Goal: Information Seeking & Learning: Check status

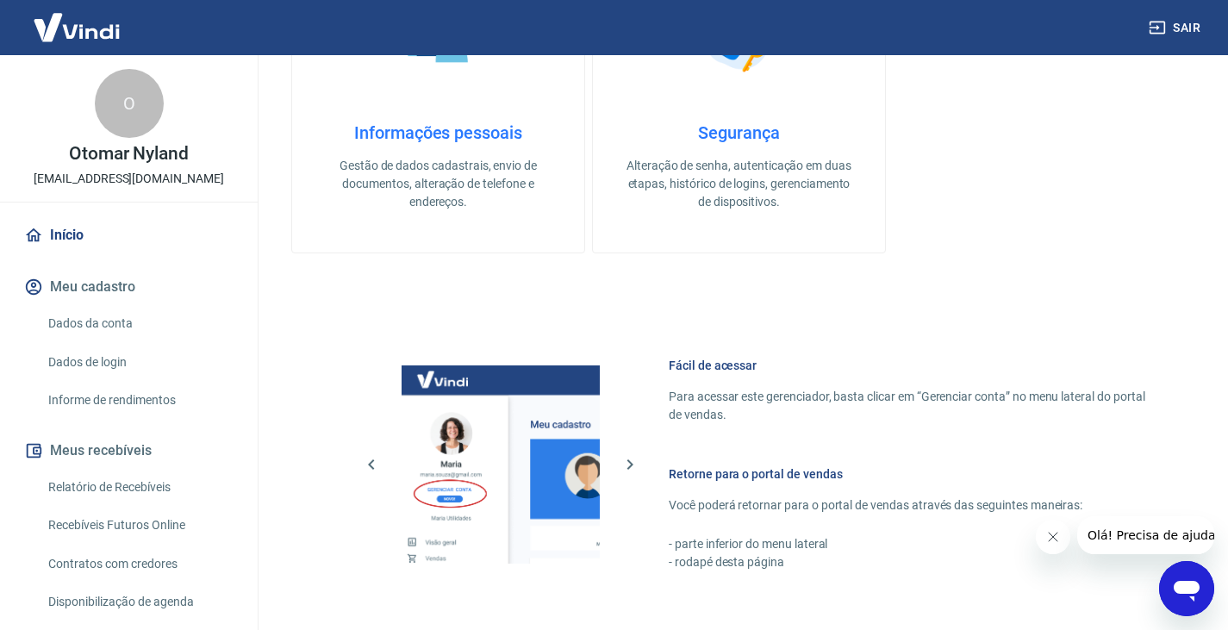
scroll to position [689, 0]
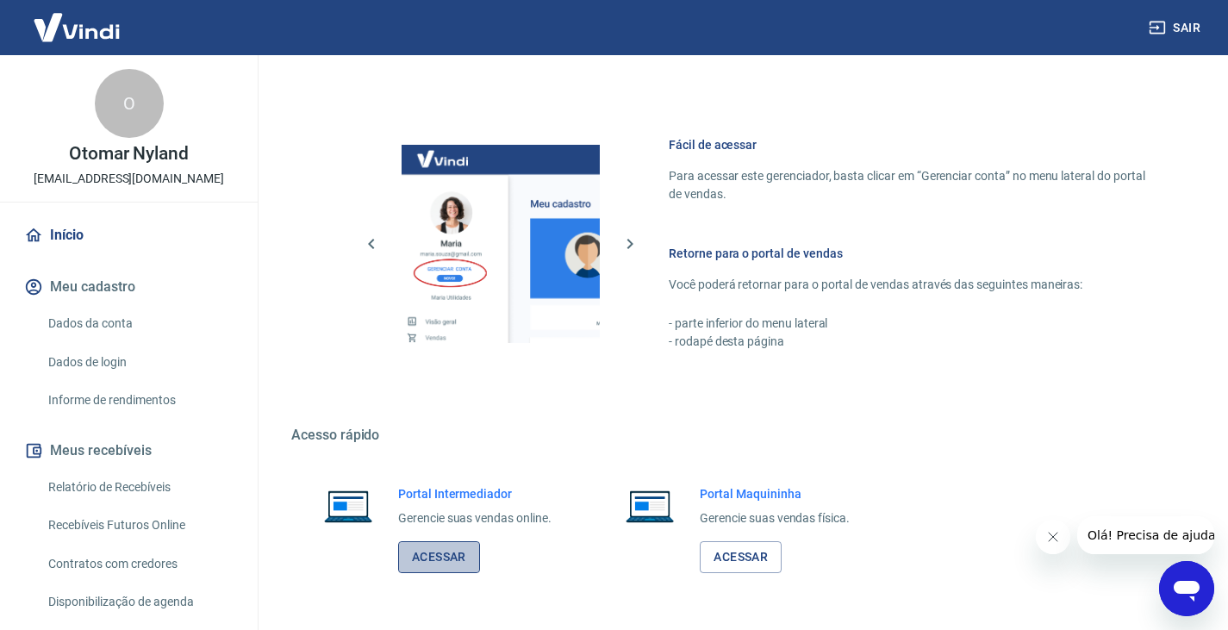
click at [456, 561] on link "Acessar" at bounding box center [439, 557] width 82 height 32
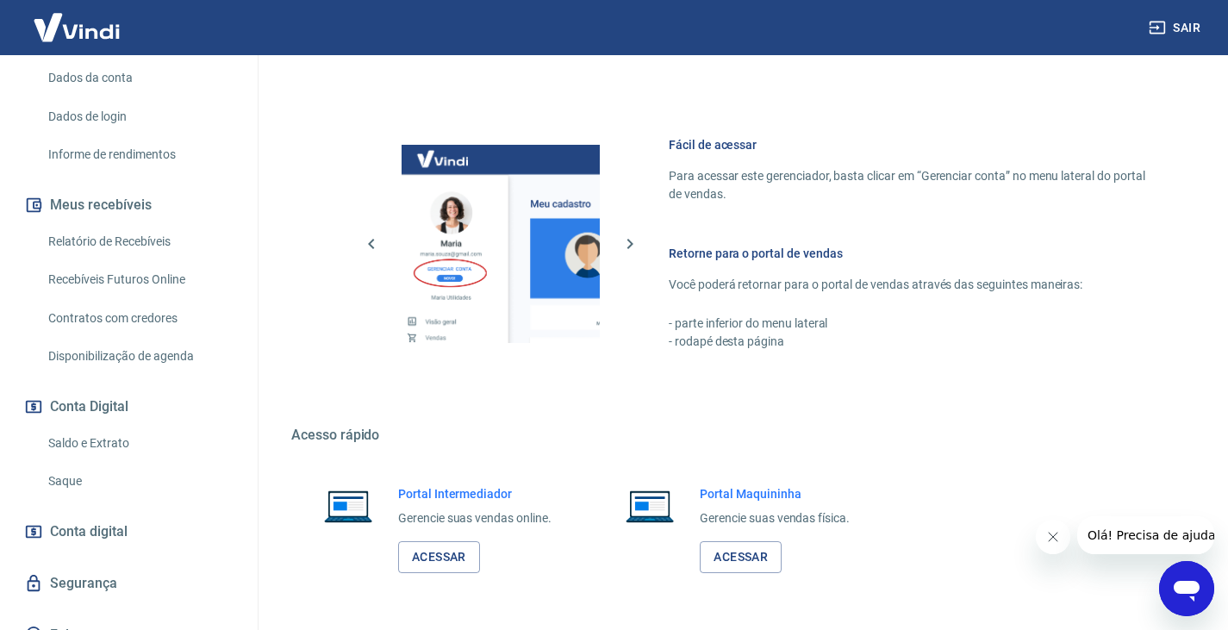
scroll to position [258, 0]
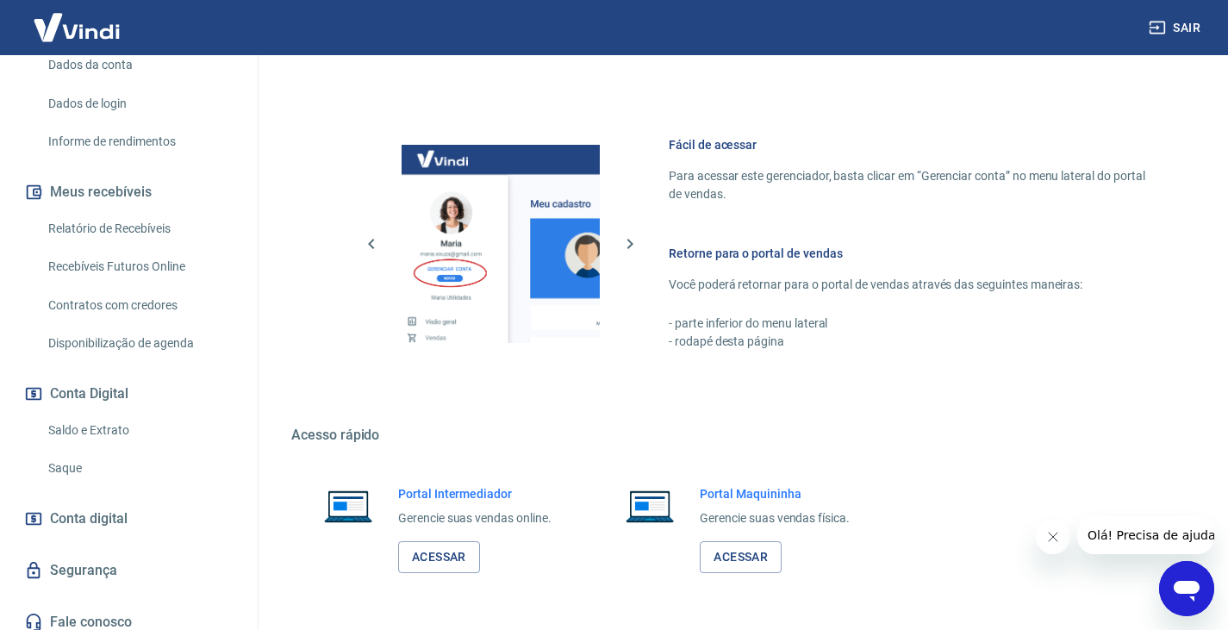
click at [114, 223] on link "Relatório de Recebíveis" at bounding box center [139, 228] width 196 height 35
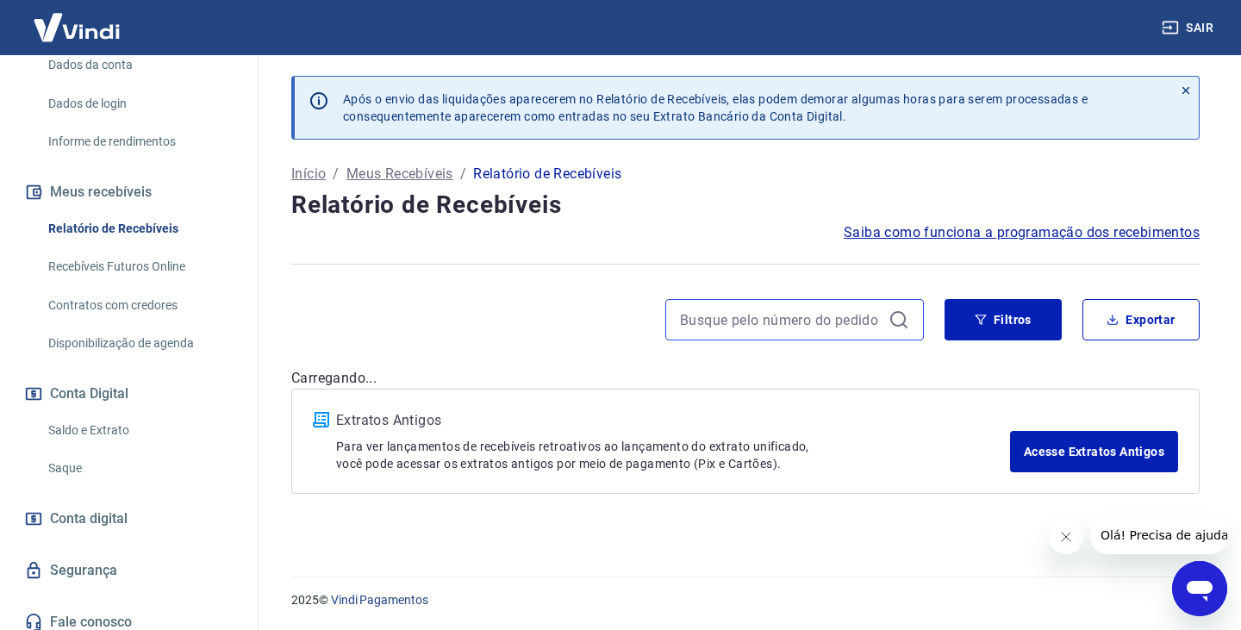
click at [758, 318] on input at bounding box center [781, 320] width 202 height 26
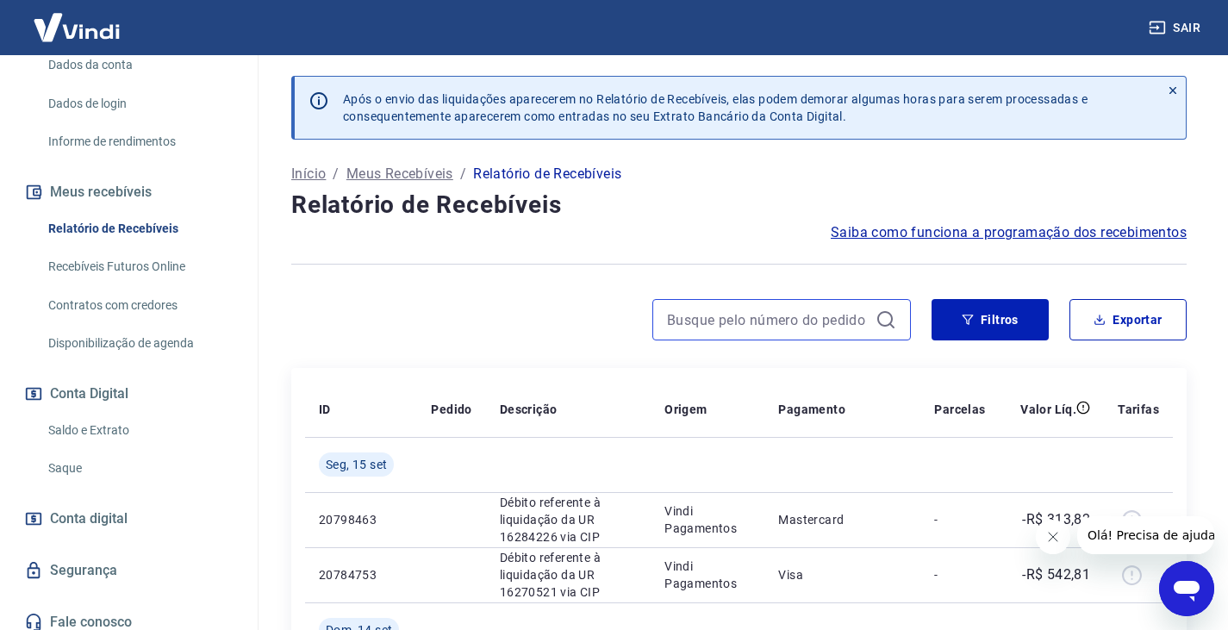
paste input "364529"
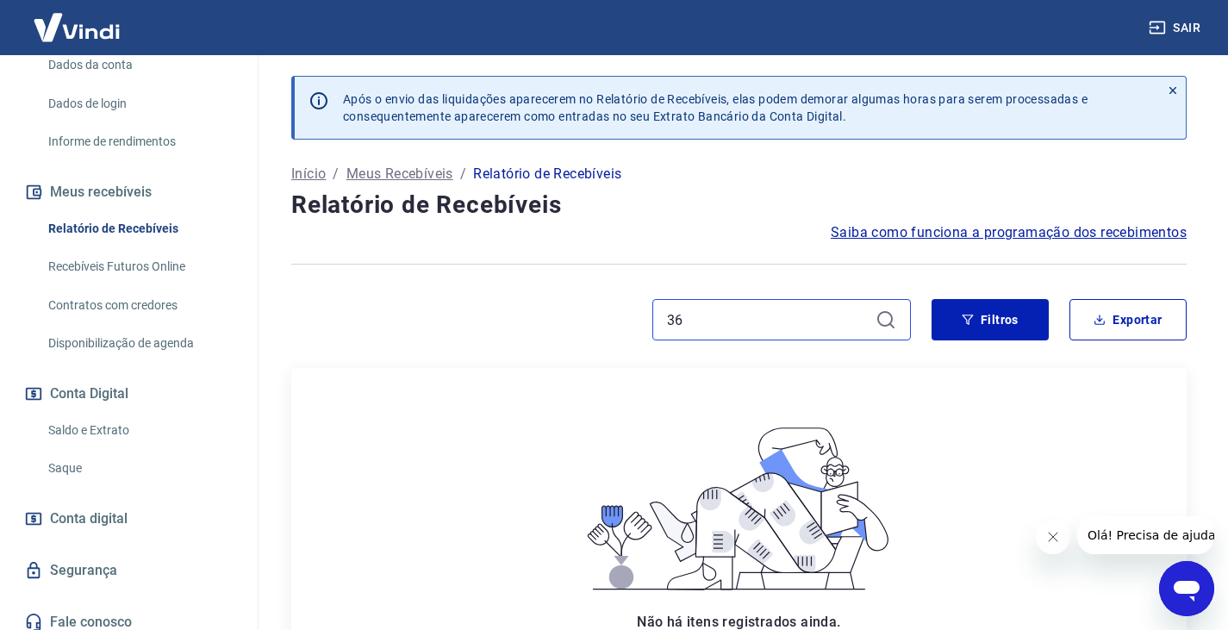
type input "3"
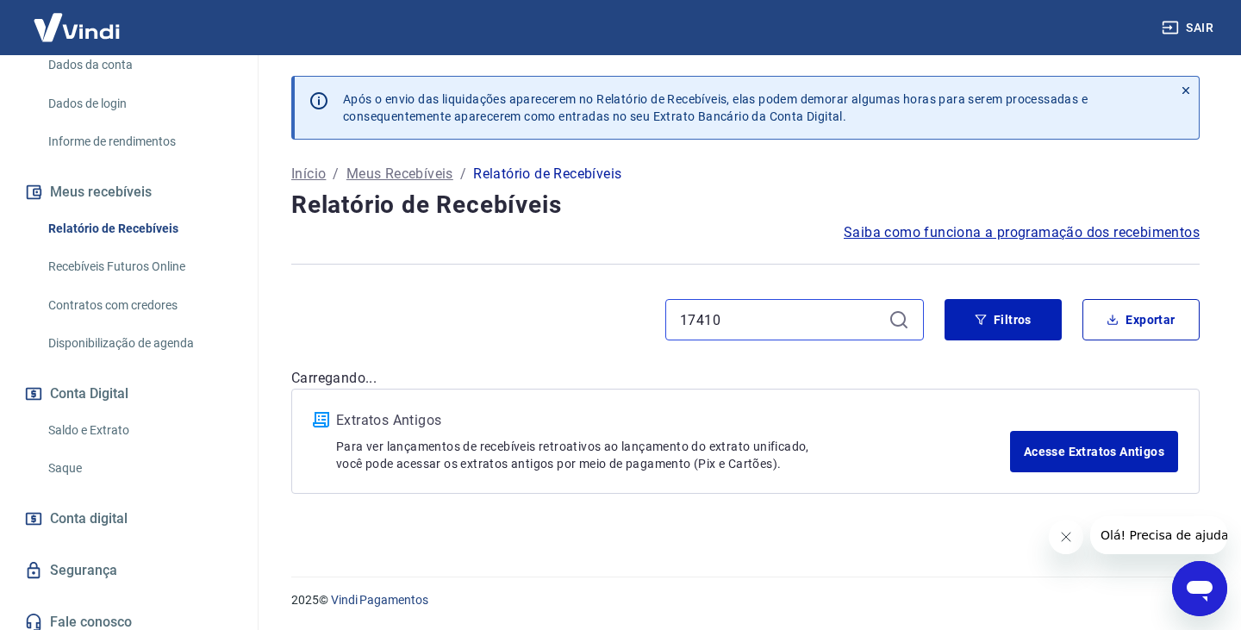
click at [765, 317] on input "17410" at bounding box center [781, 320] width 202 height 26
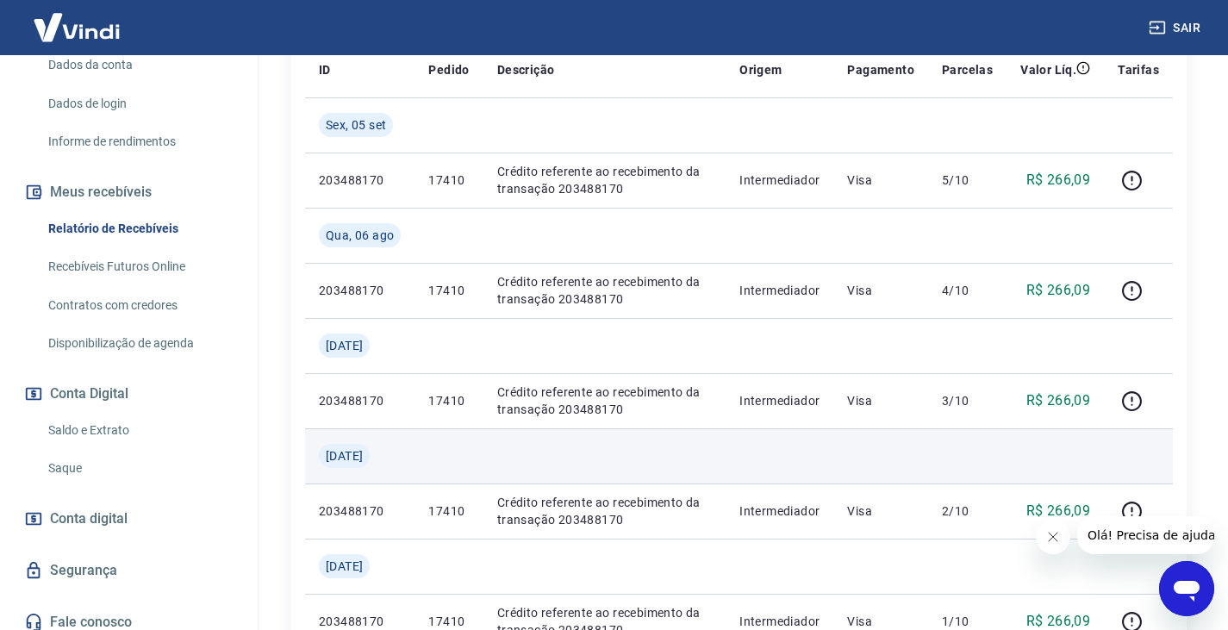
scroll to position [297, 0]
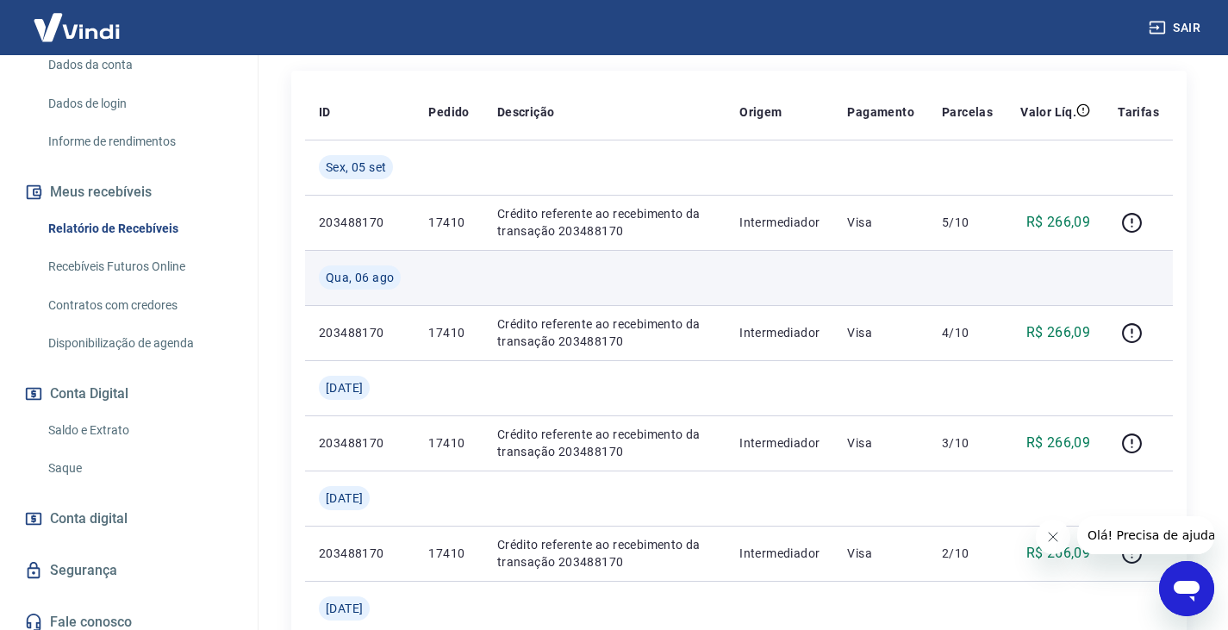
type input "17410"
drag, startPoint x: 379, startPoint y: 277, endPoint x: 391, endPoint y: 276, distance: 12.1
click at [391, 276] on span "Qua, 06 ago" at bounding box center [360, 277] width 68 height 17
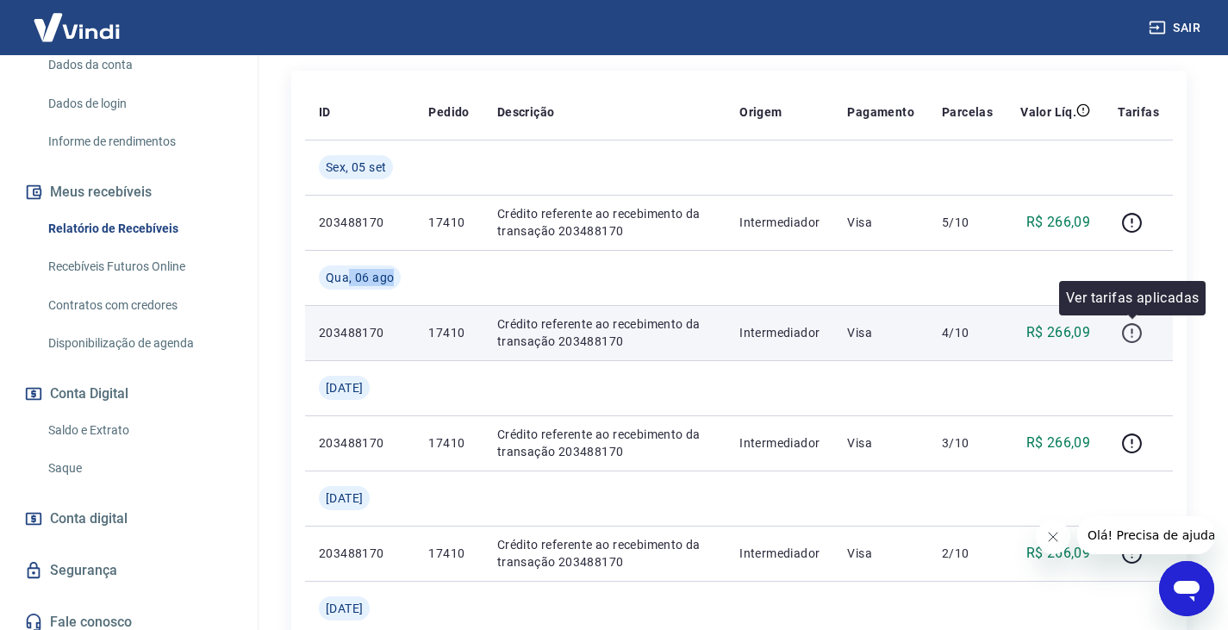
click at [1137, 333] on icon "button" at bounding box center [1132, 333] width 22 height 22
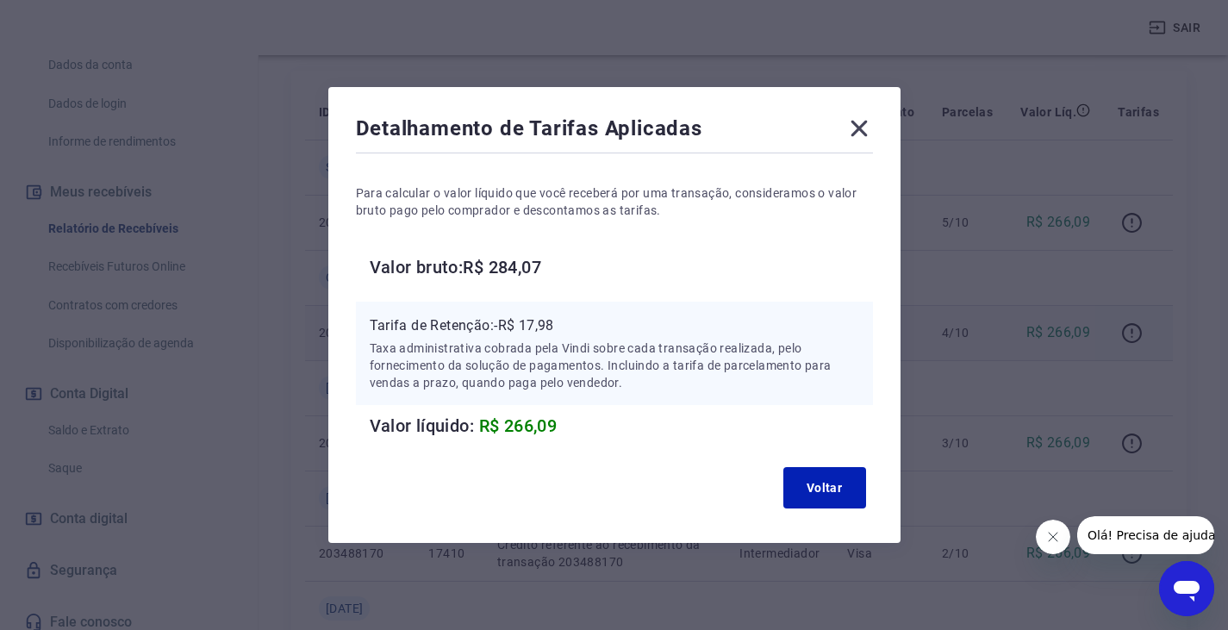
click at [872, 129] on icon at bounding box center [859, 129] width 28 height 28
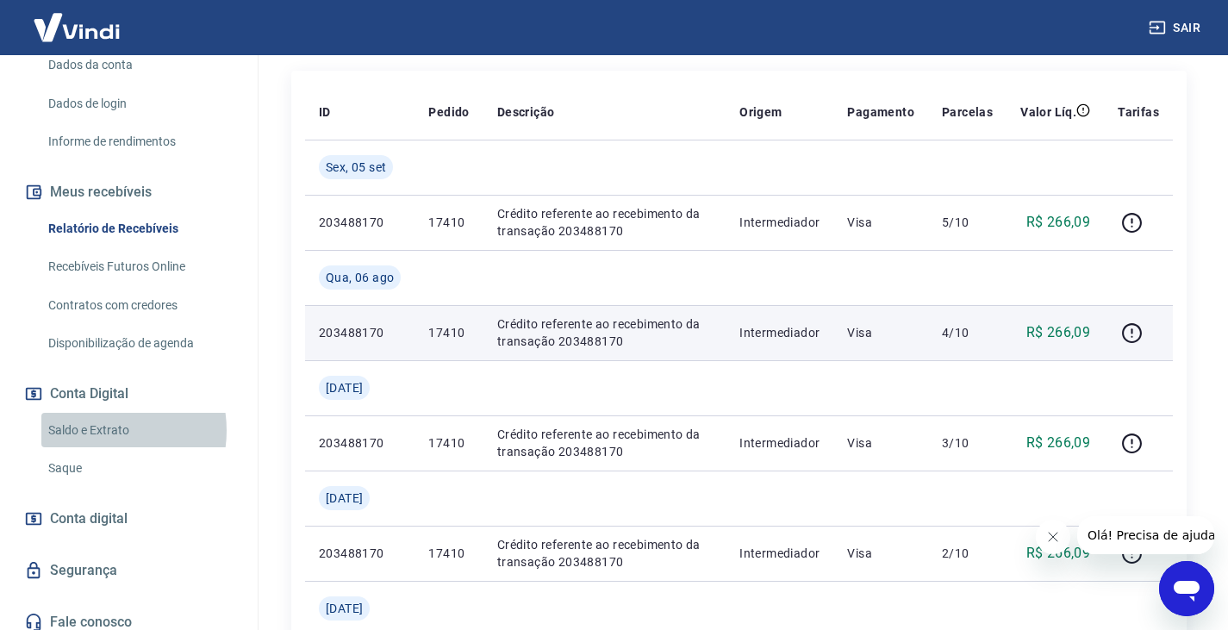
click at [95, 430] on link "Saldo e Extrato" at bounding box center [139, 430] width 196 height 35
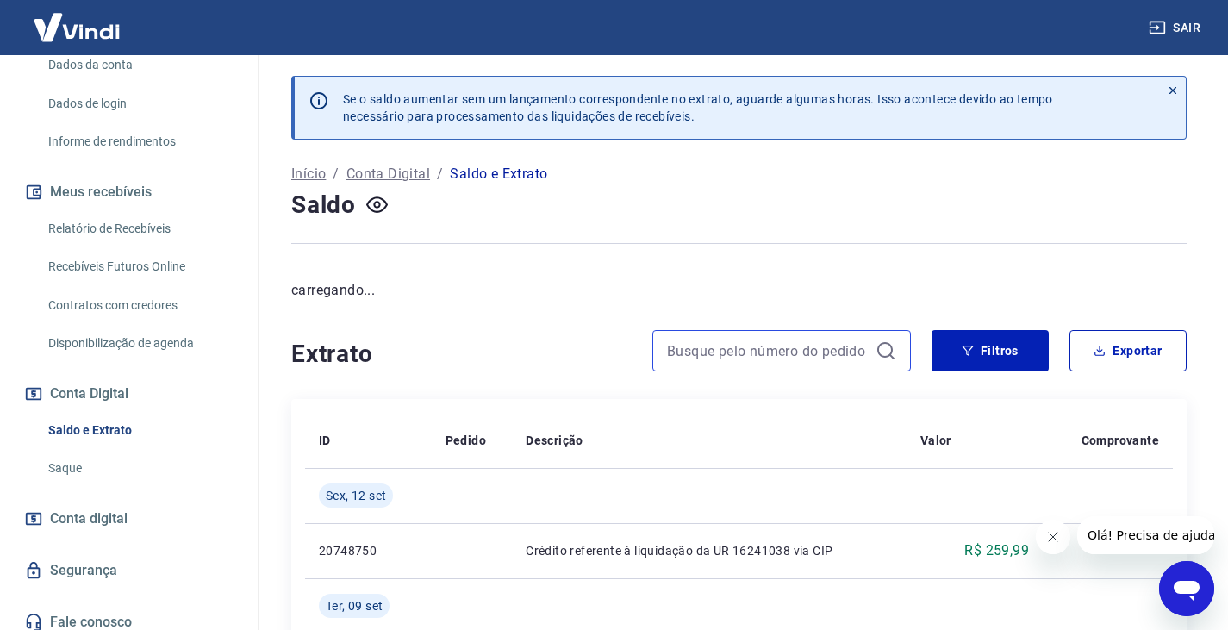
click at [746, 347] on input at bounding box center [768, 351] width 202 height 26
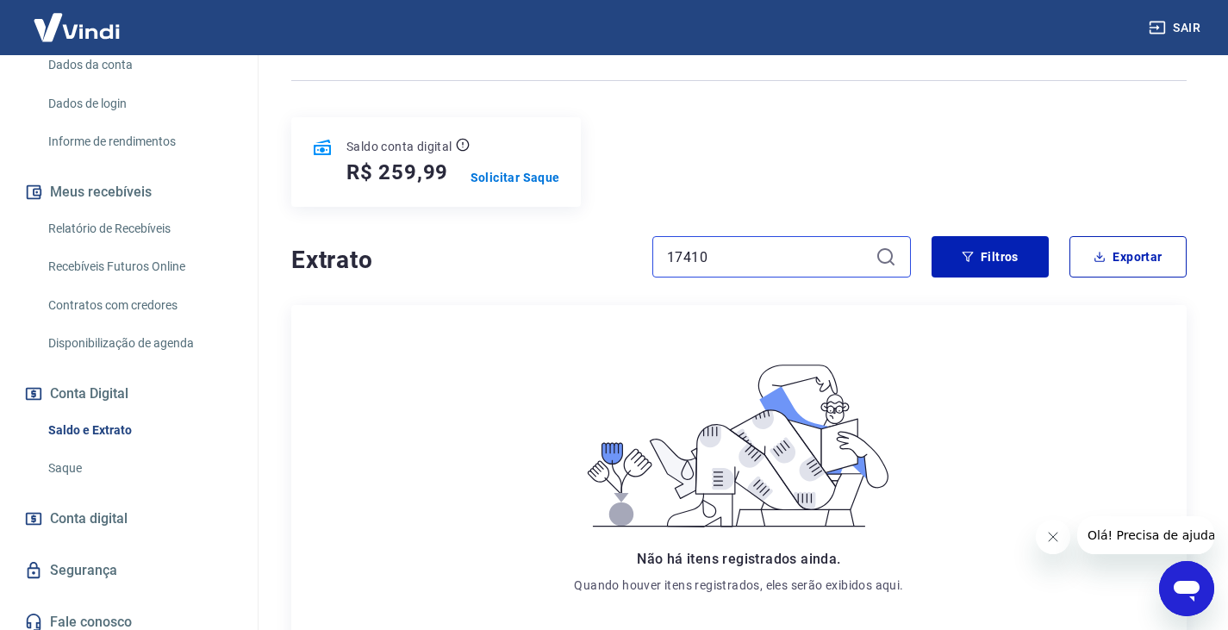
scroll to position [172, 0]
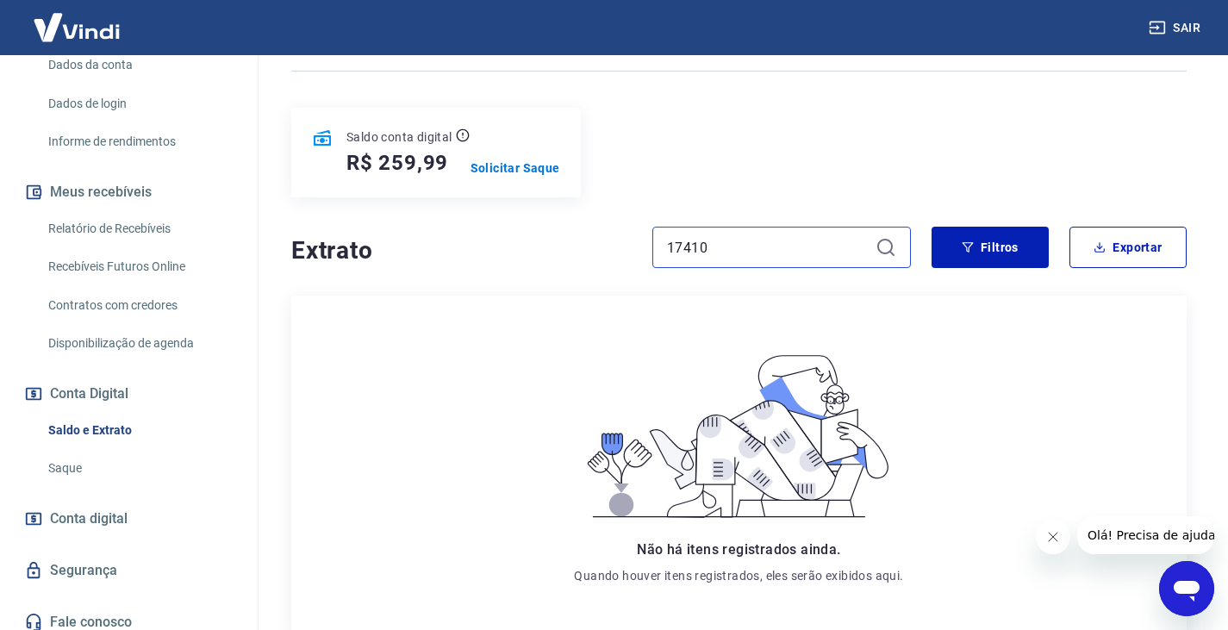
click at [733, 246] on input "17410" at bounding box center [768, 247] width 202 height 26
type input "17410"
click at [344, 252] on h4 "Extrato" at bounding box center [461, 250] width 340 height 34
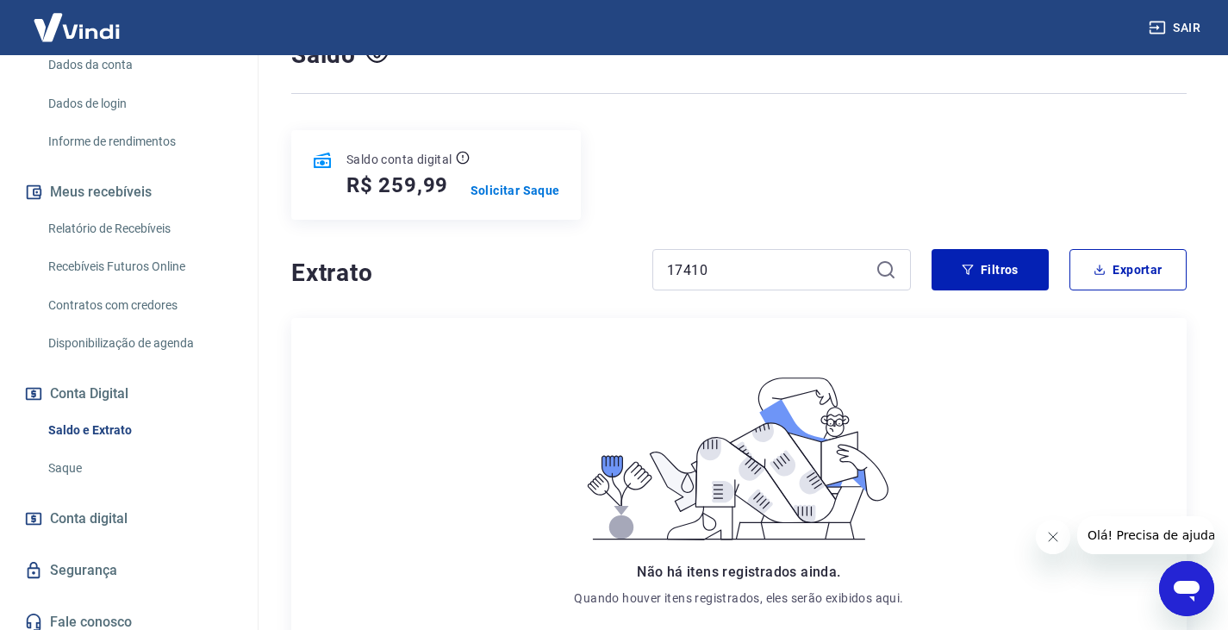
scroll to position [0, 0]
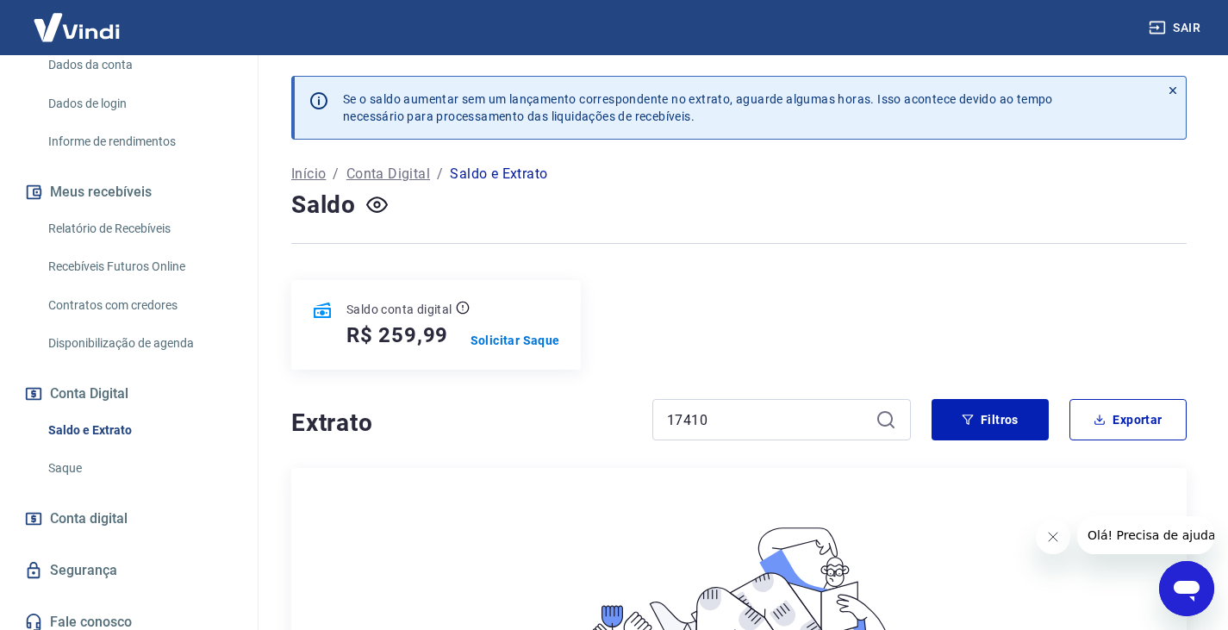
click at [69, 464] on link "Saque" at bounding box center [139, 468] width 196 height 35
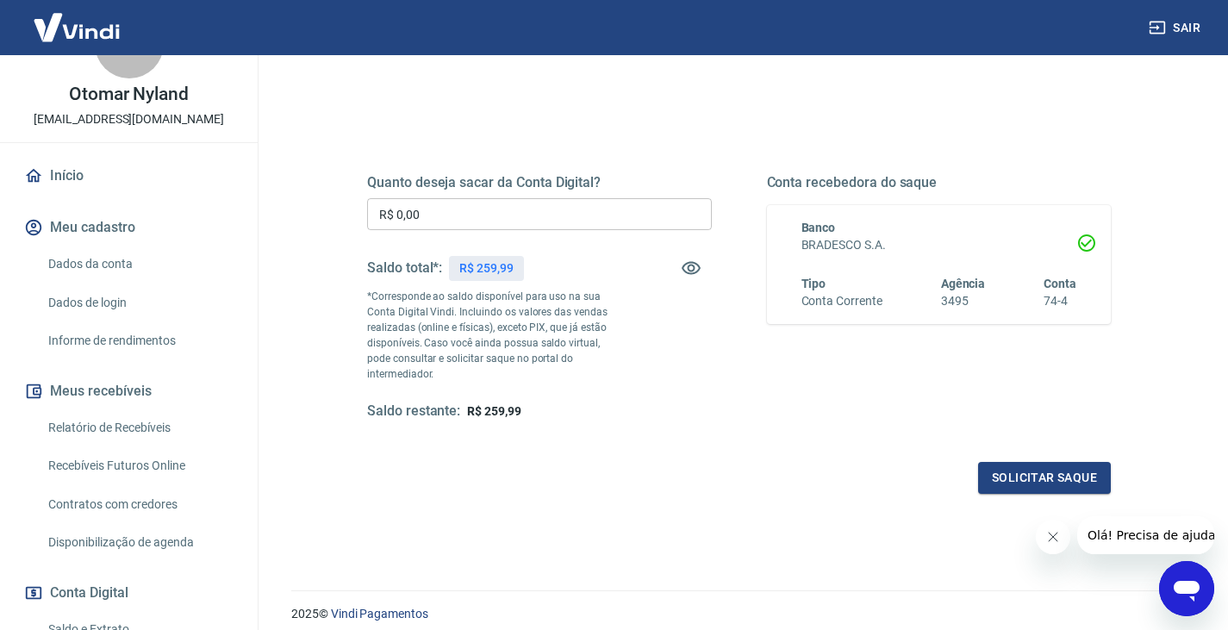
scroll to position [172, 0]
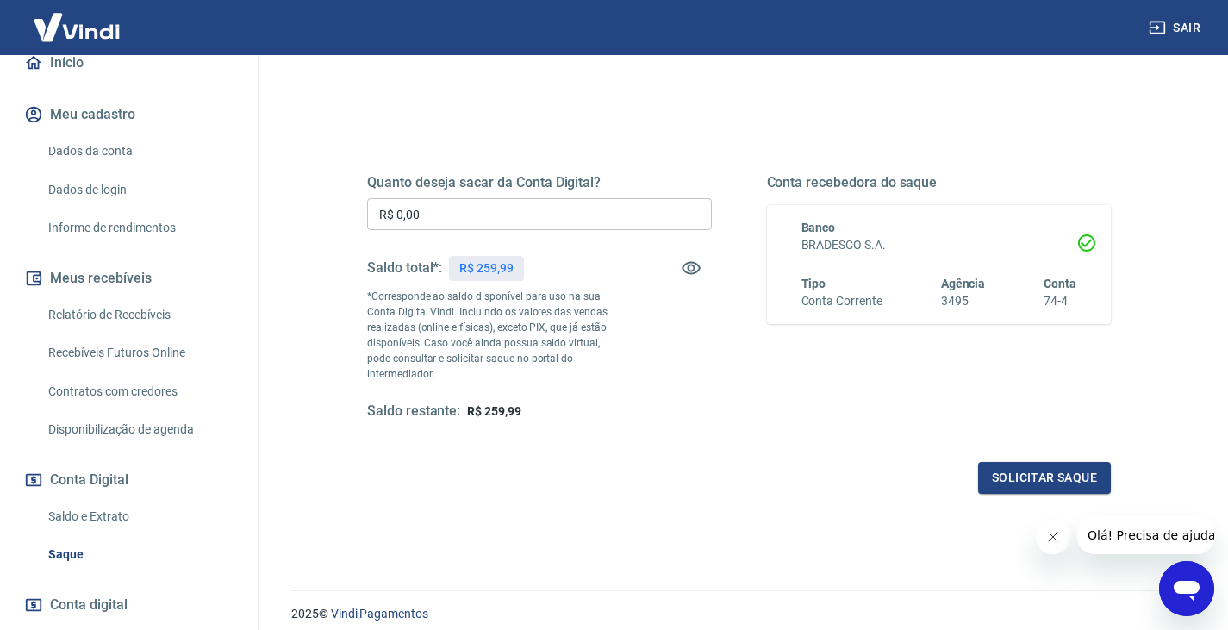
click at [125, 316] on link "Relatório de Recebíveis" at bounding box center [139, 314] width 196 height 35
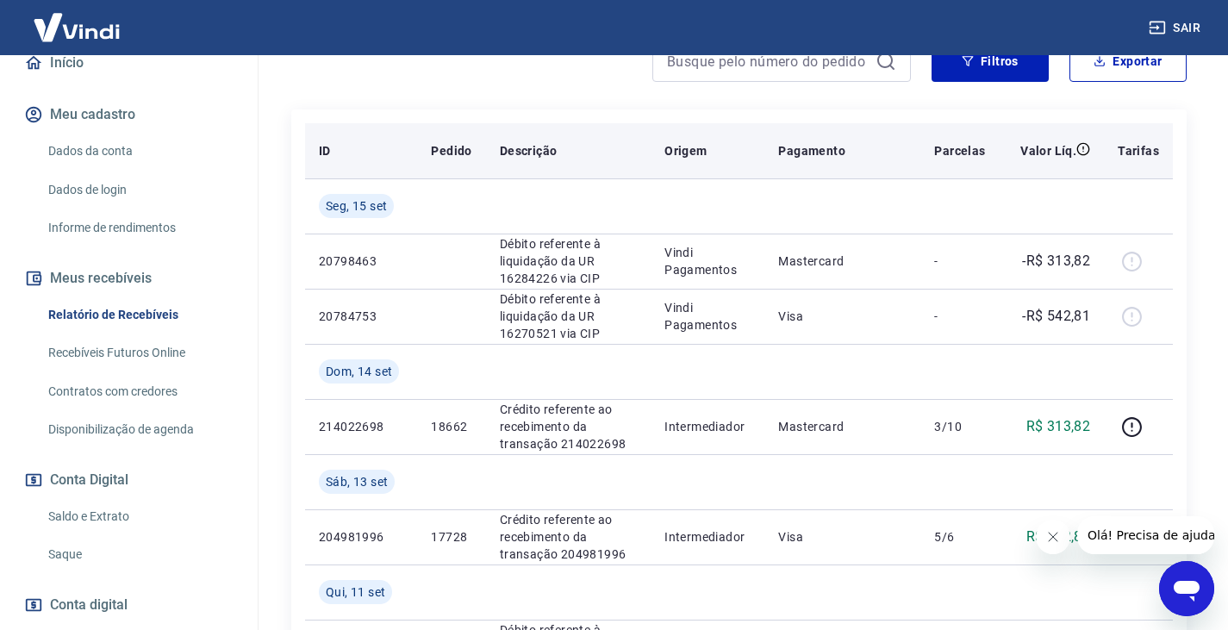
scroll to position [86, 0]
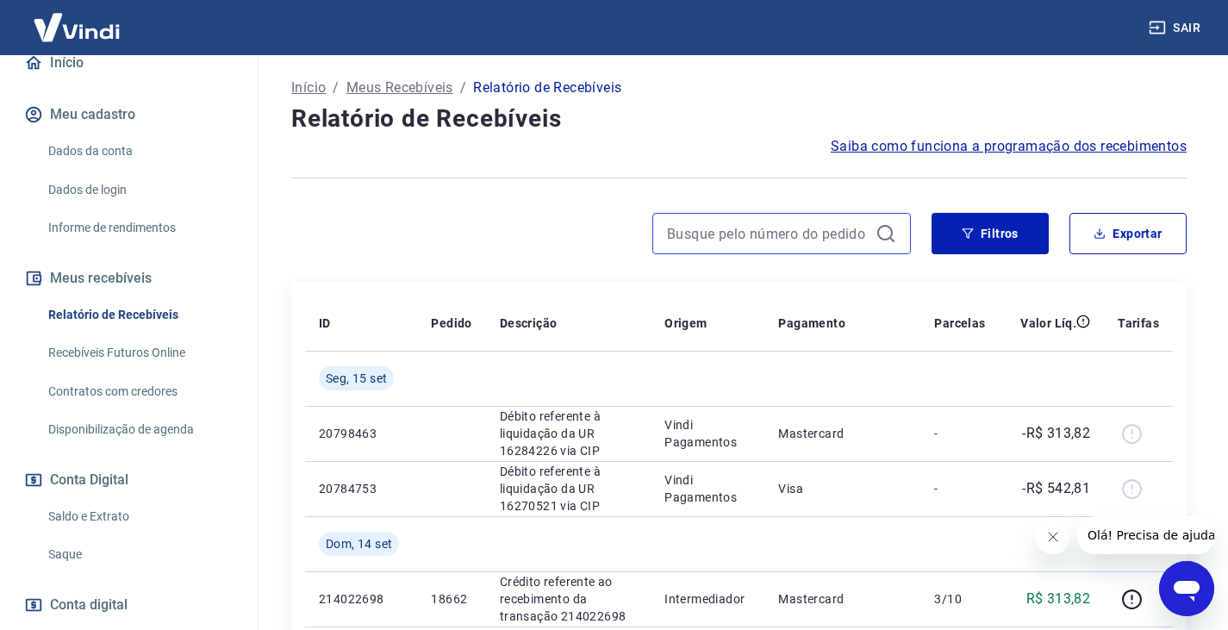
click at [739, 245] on input at bounding box center [768, 234] width 202 height 26
type input "17410"
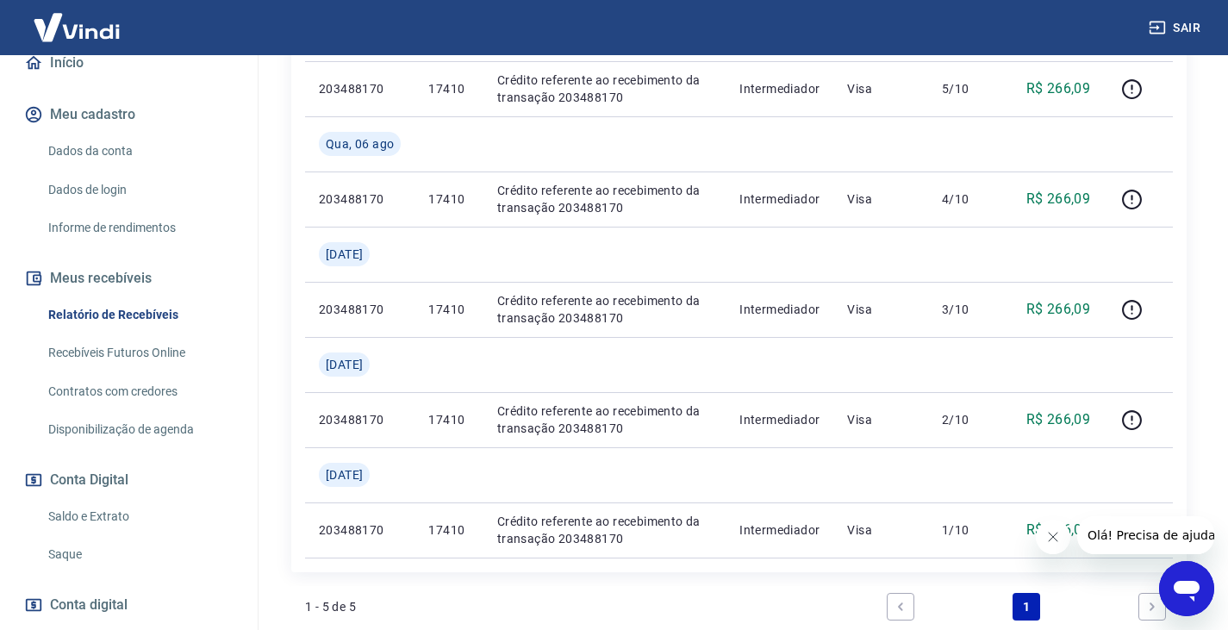
scroll to position [258, 0]
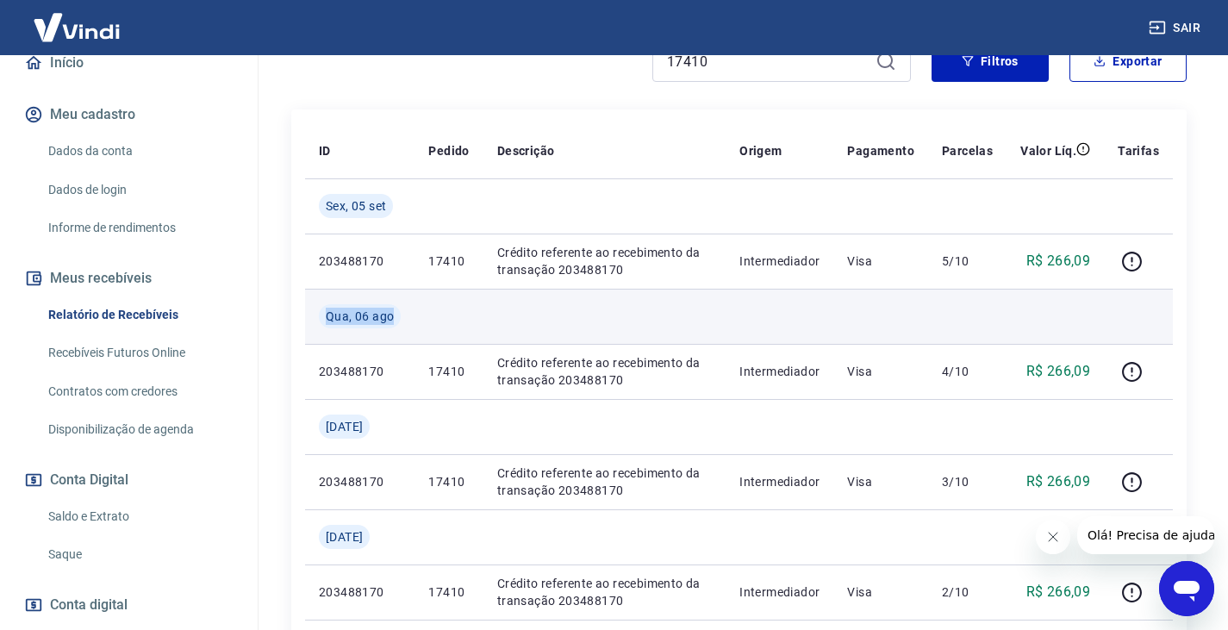
drag, startPoint x: 343, startPoint y: 312, endPoint x: 404, endPoint y: 313, distance: 61.2
click at [404, 313] on td "Qua, 06 ago" at bounding box center [359, 316] width 109 height 55
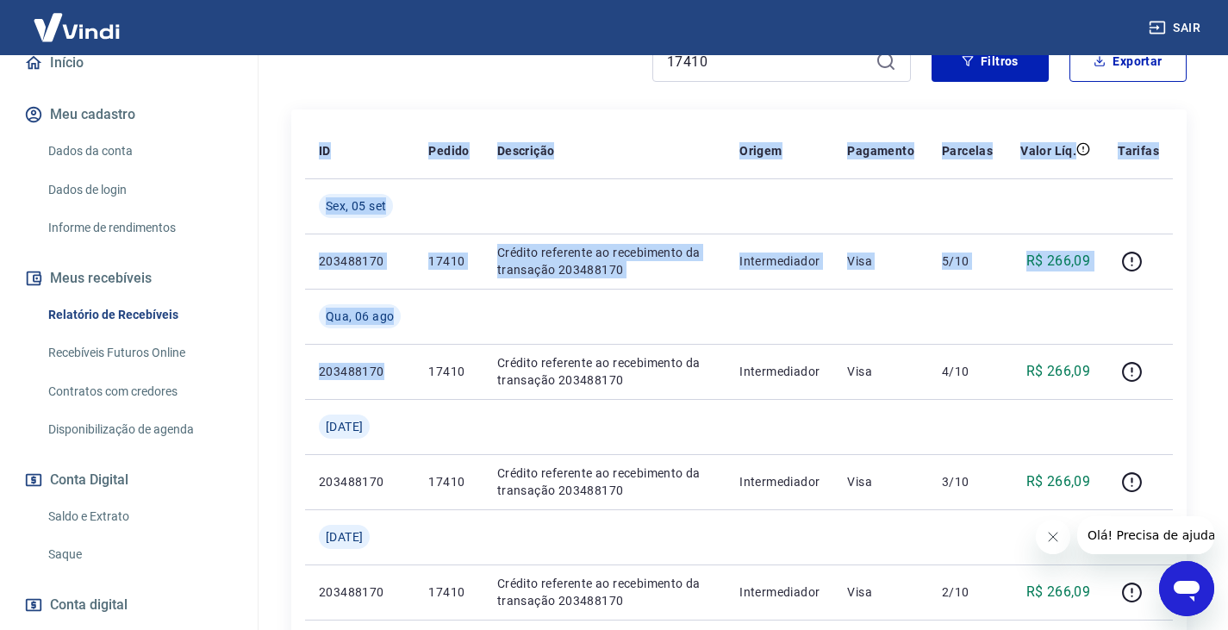
drag, startPoint x: 384, startPoint y: 367, endPoint x: 304, endPoint y: 370, distance: 80.2
click at [304, 370] on div "ID Pedido Descrição Origem Pagamento Parcelas Valor Líq. Tarifas [DATE] 2034881…" at bounding box center [738, 426] width 895 height 635
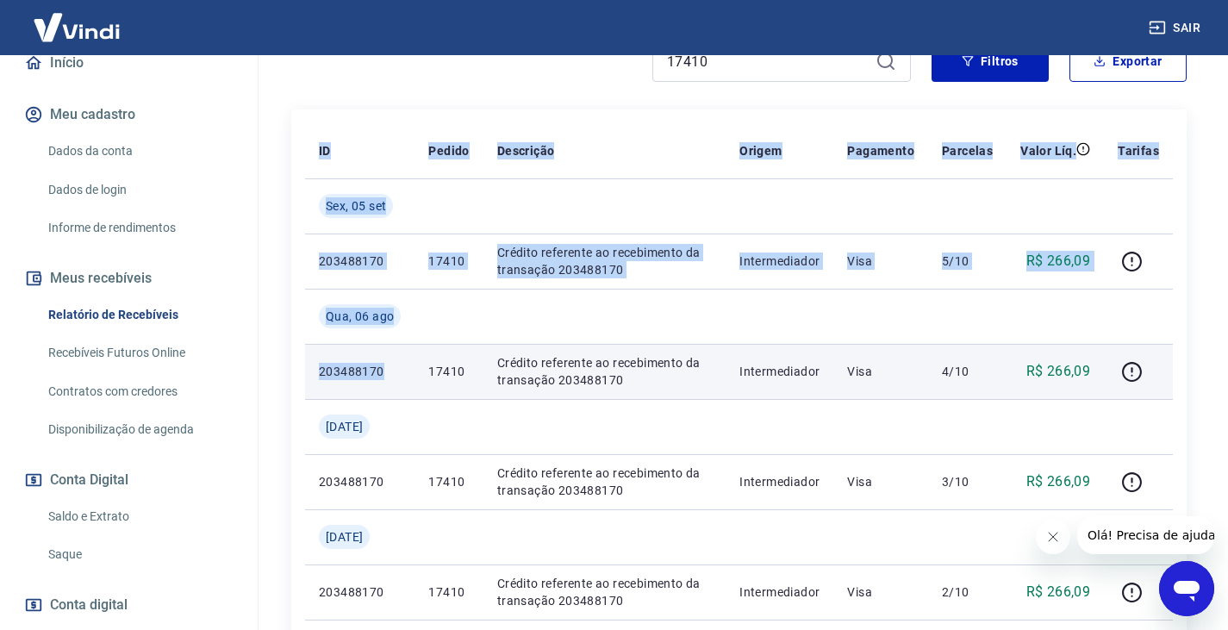
click at [313, 370] on td "203488170" at bounding box center [359, 371] width 109 height 55
click at [346, 370] on p "203488170" at bounding box center [360, 371] width 82 height 17
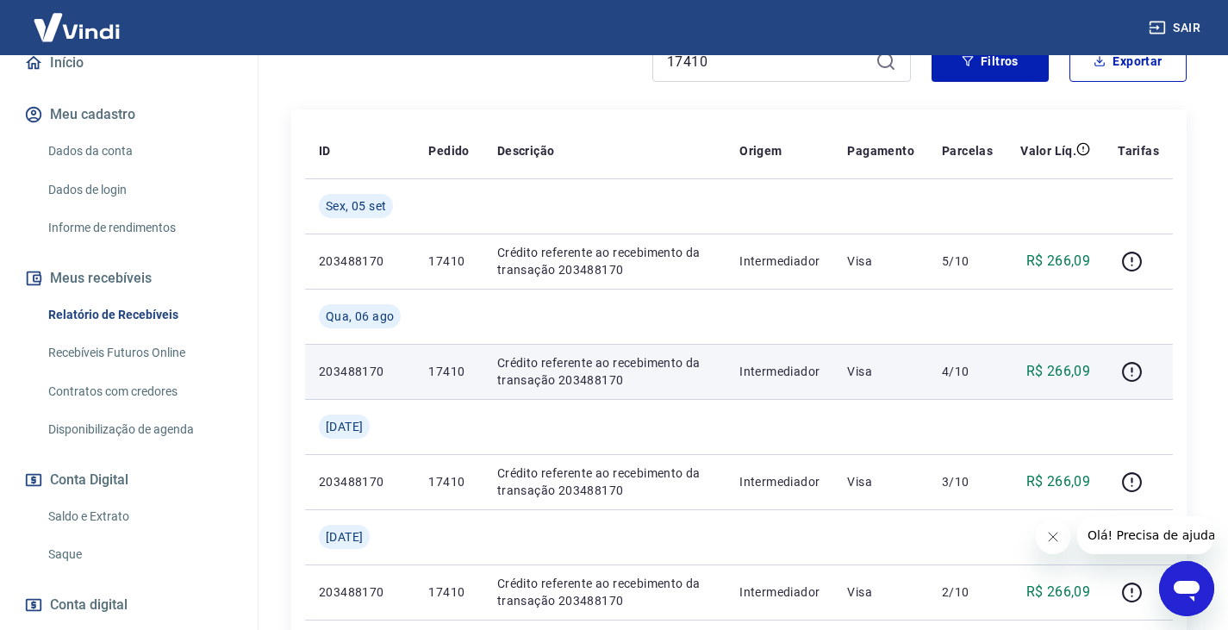
click at [353, 370] on p "203488170" at bounding box center [360, 371] width 82 height 17
copy p "203488170"
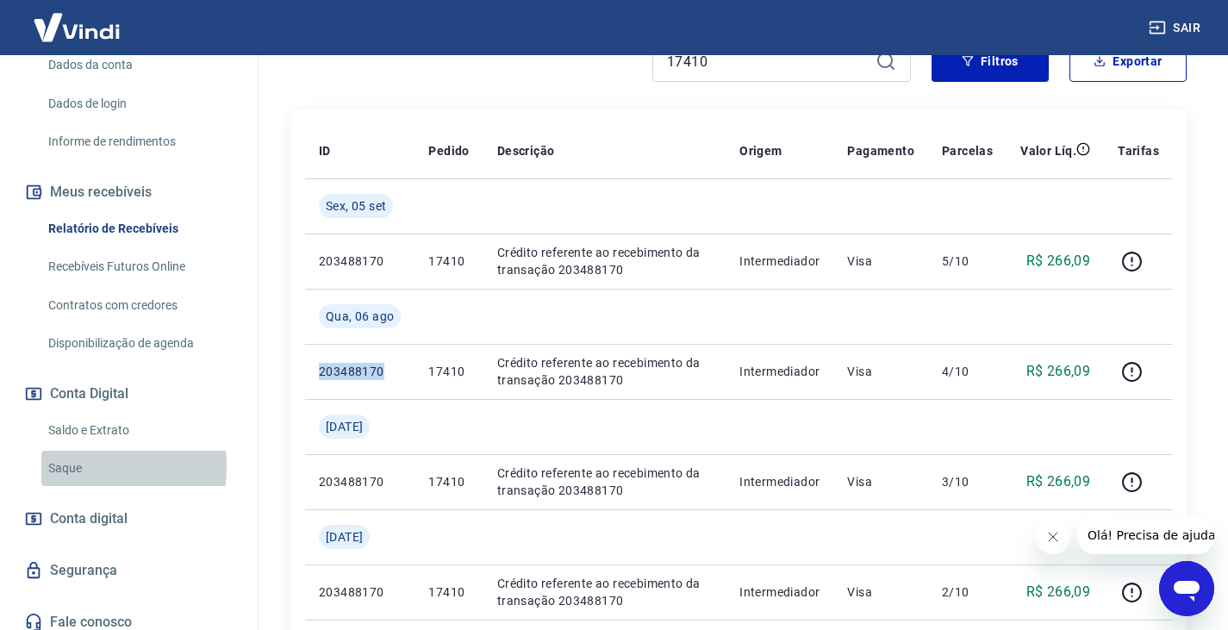
click at [67, 466] on link "Saque" at bounding box center [139, 468] width 196 height 35
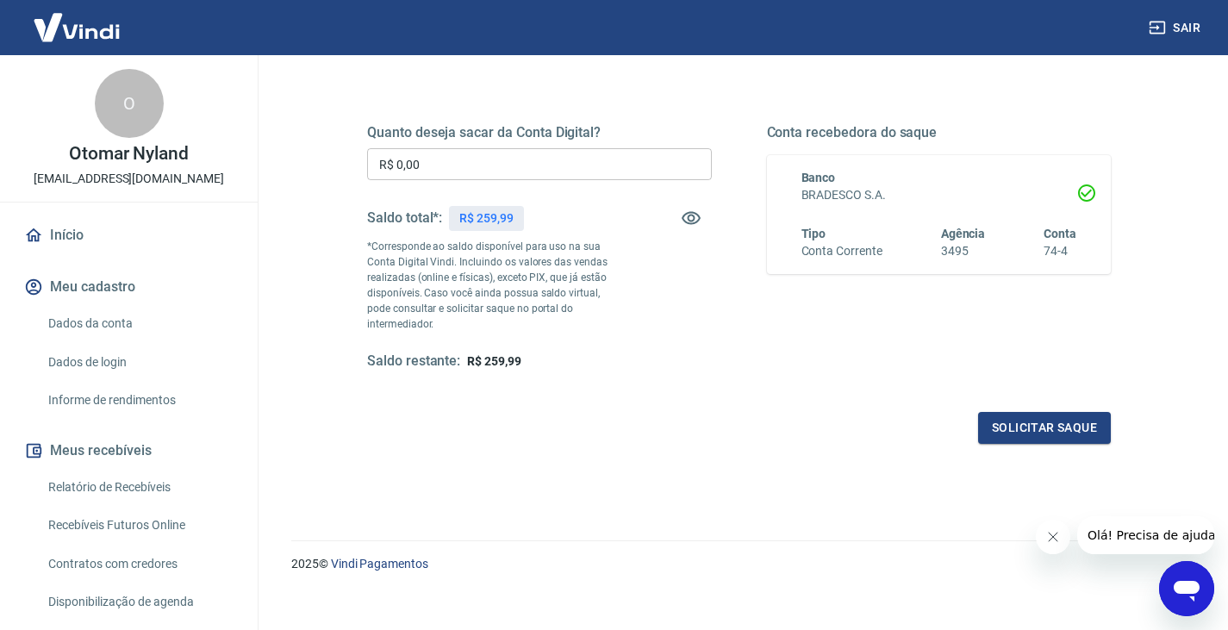
click at [149, 486] on link "Relatório de Recebíveis" at bounding box center [139, 487] width 196 height 35
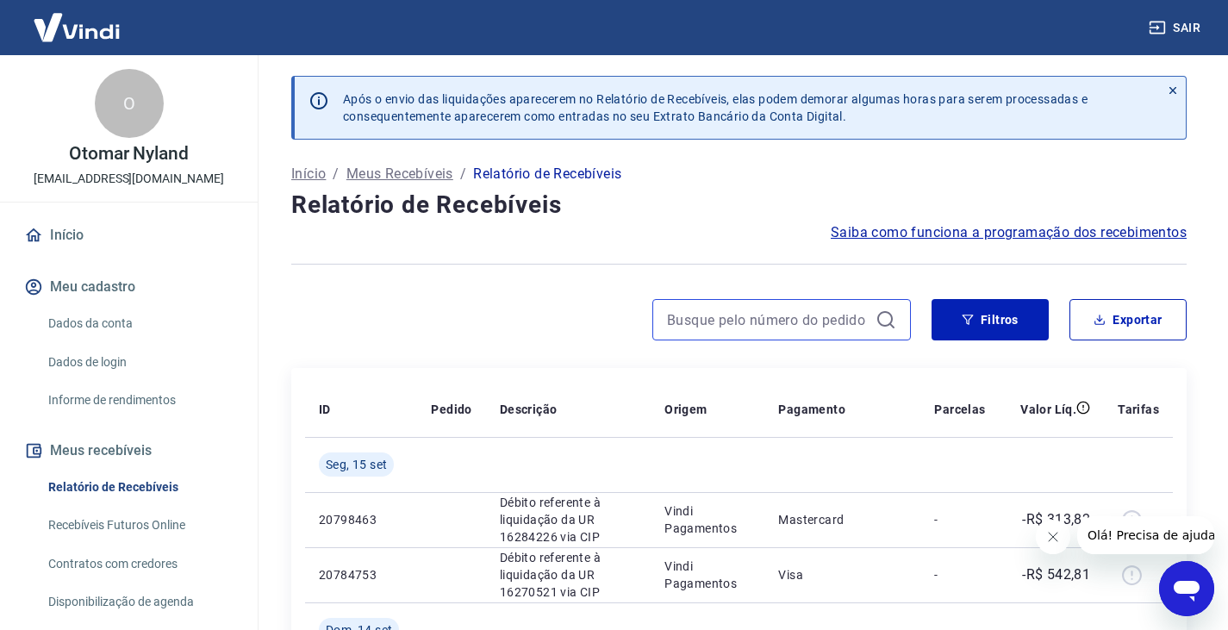
click at [742, 309] on input at bounding box center [768, 320] width 202 height 26
paste input "203488170"
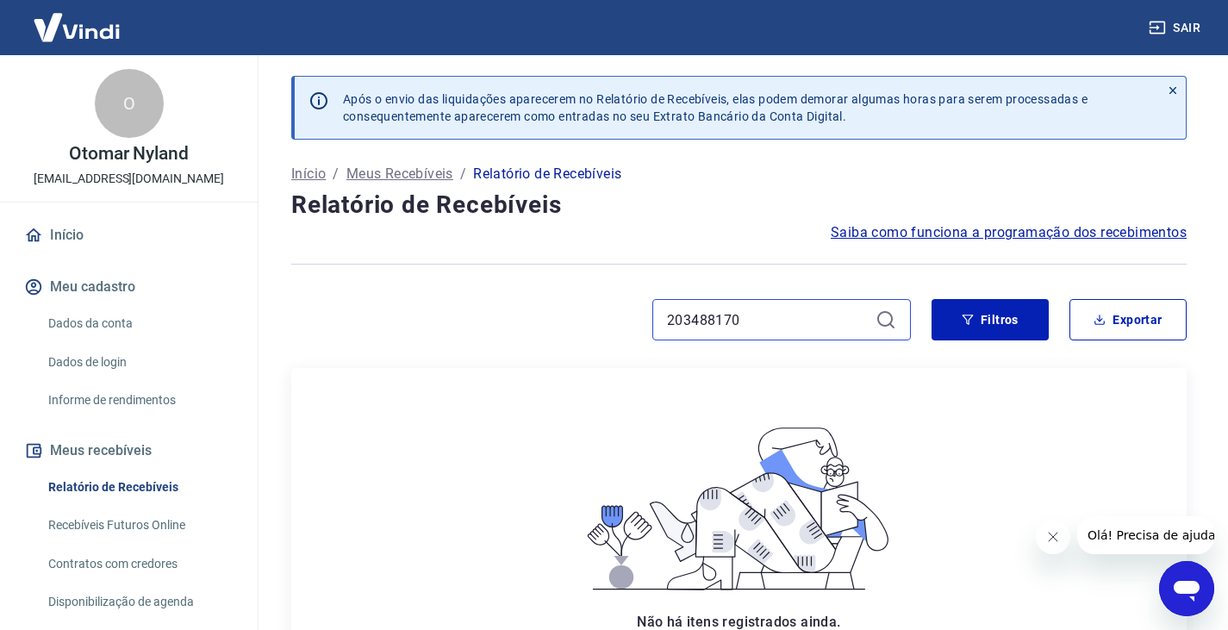
click at [779, 327] on input "203488170" at bounding box center [768, 320] width 202 height 26
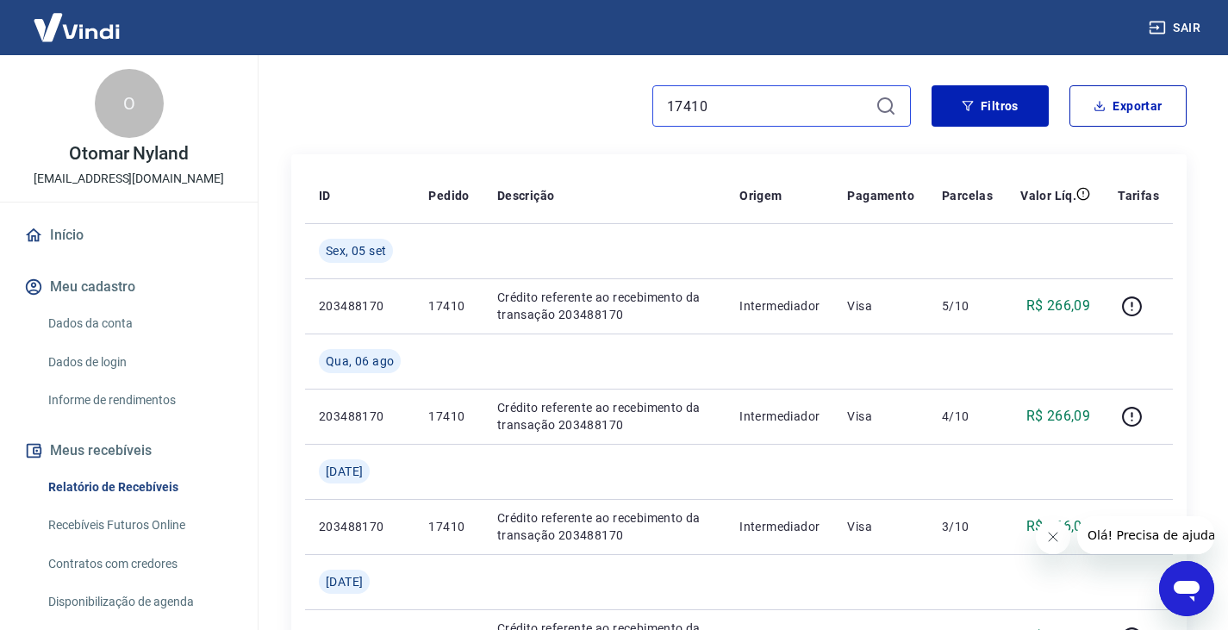
scroll to position [211, 0]
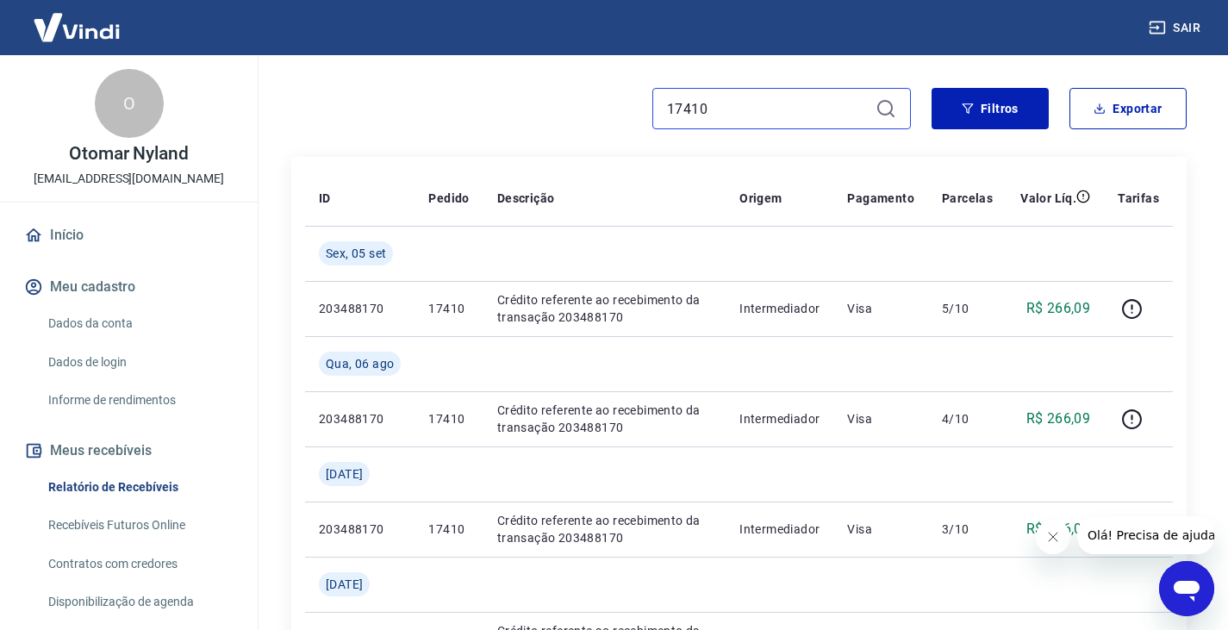
type input "17410"
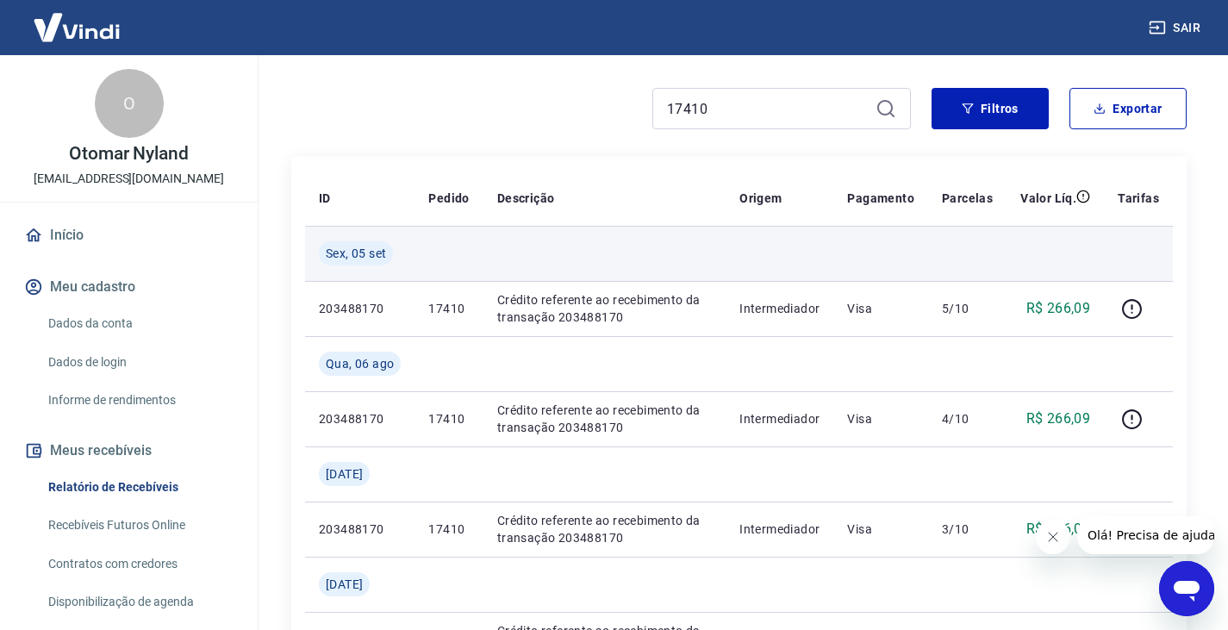
click at [1108, 228] on td at bounding box center [1138, 253] width 69 height 55
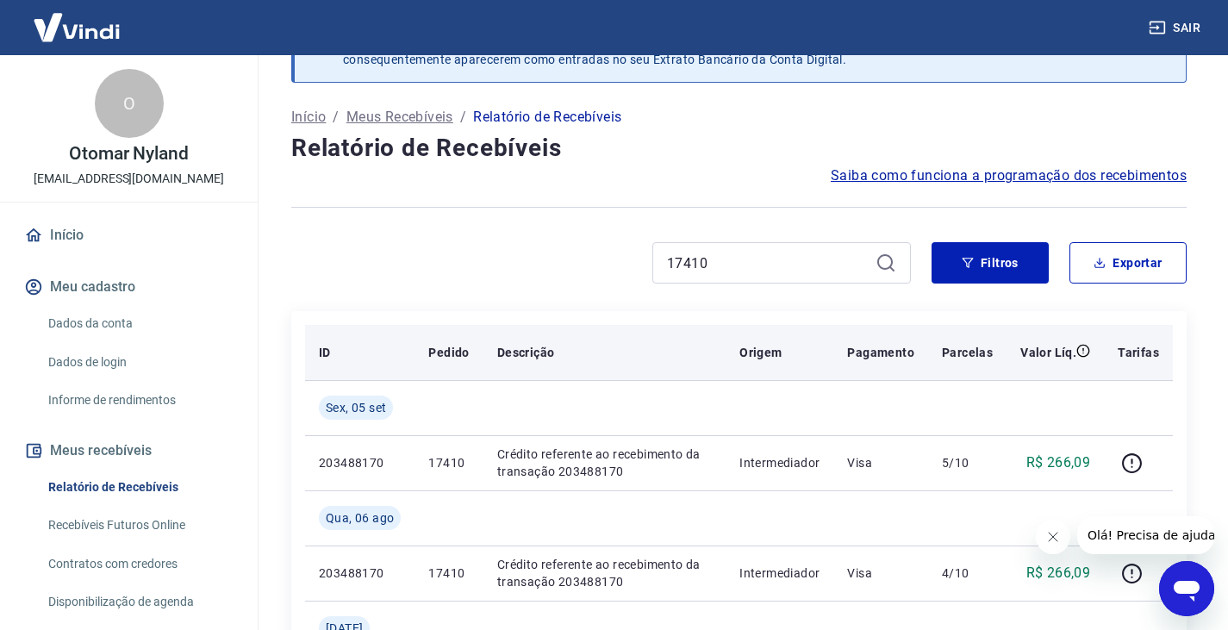
scroll to position [39, 0]
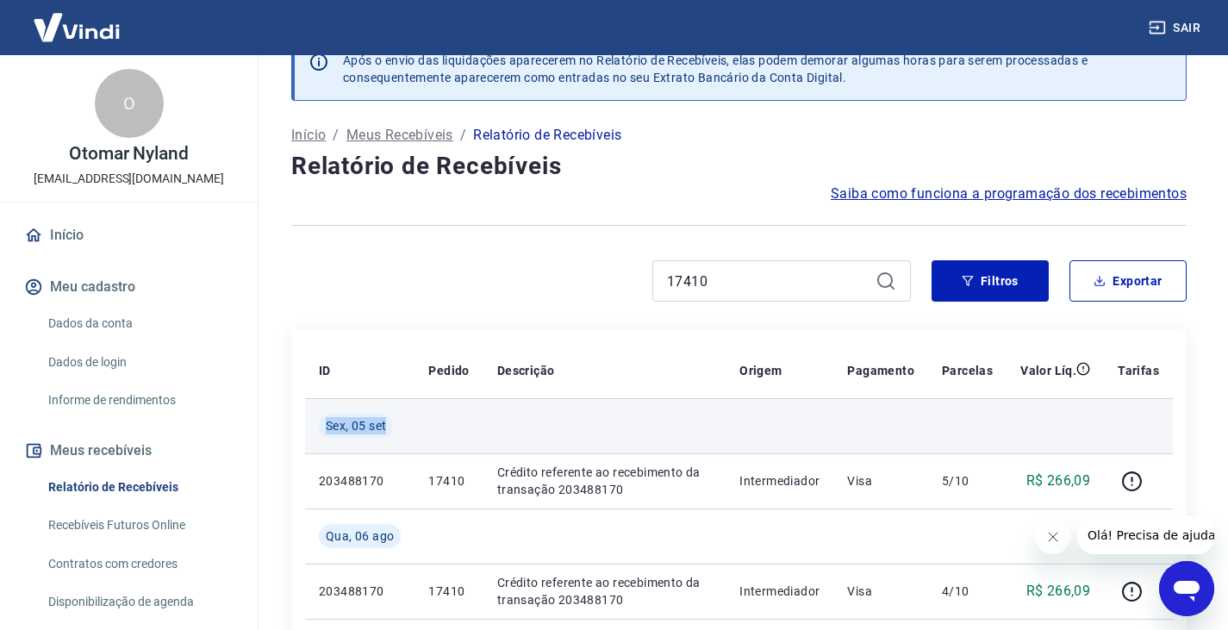
drag, startPoint x: 326, startPoint y: 425, endPoint x: 390, endPoint y: 423, distance: 64.6
click at [390, 423] on div "Sex, 05 set" at bounding box center [356, 426] width 74 height 24
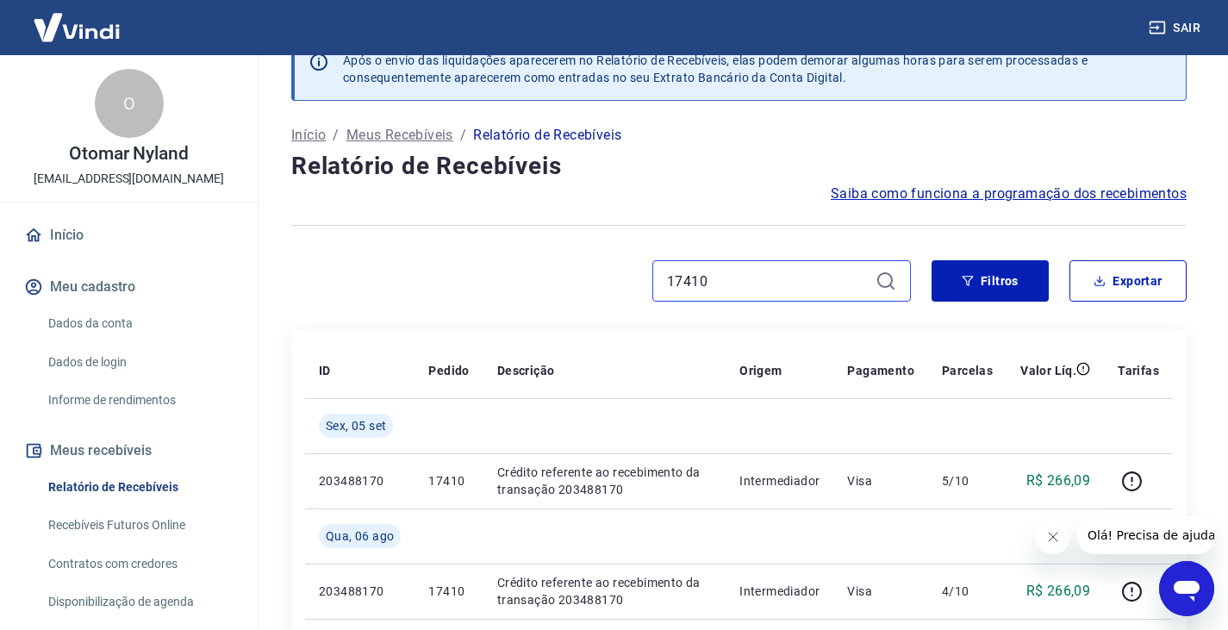
click at [785, 284] on input "17410" at bounding box center [768, 281] width 202 height 26
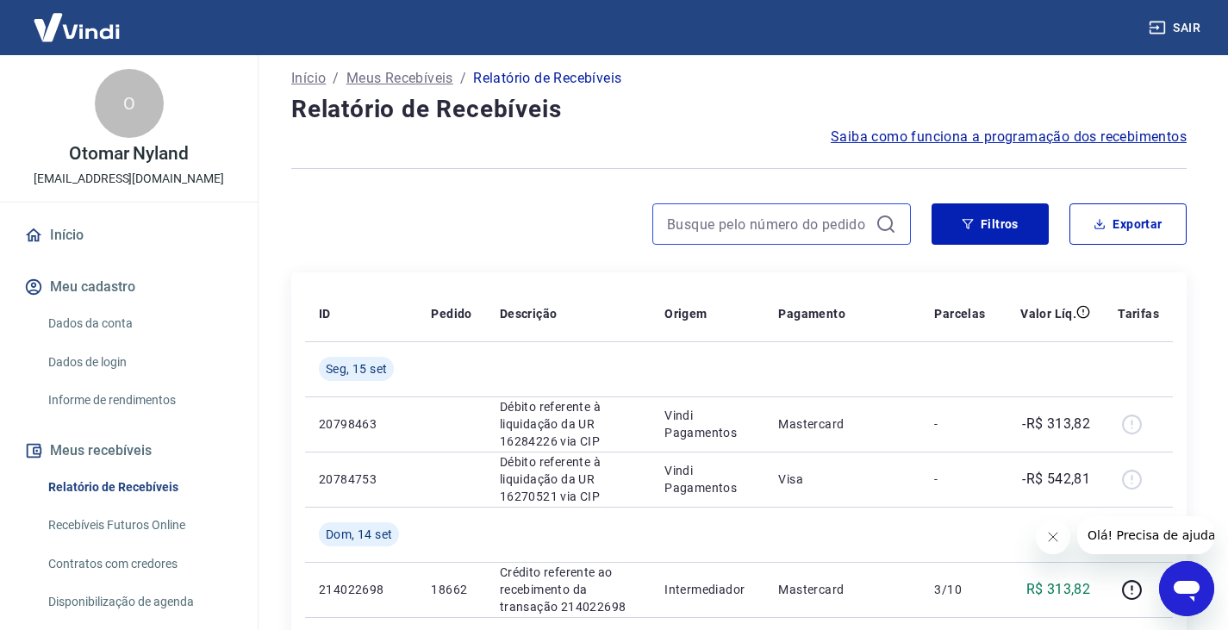
scroll to position [172, 0]
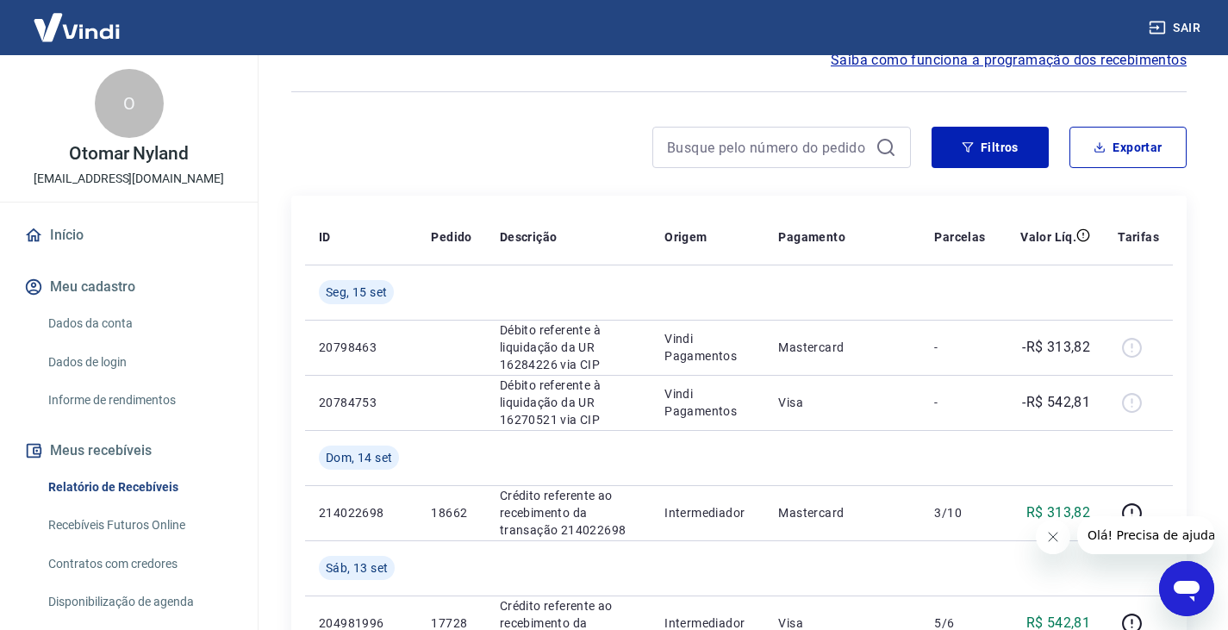
click at [122, 236] on link "Início" at bounding box center [129, 235] width 216 height 38
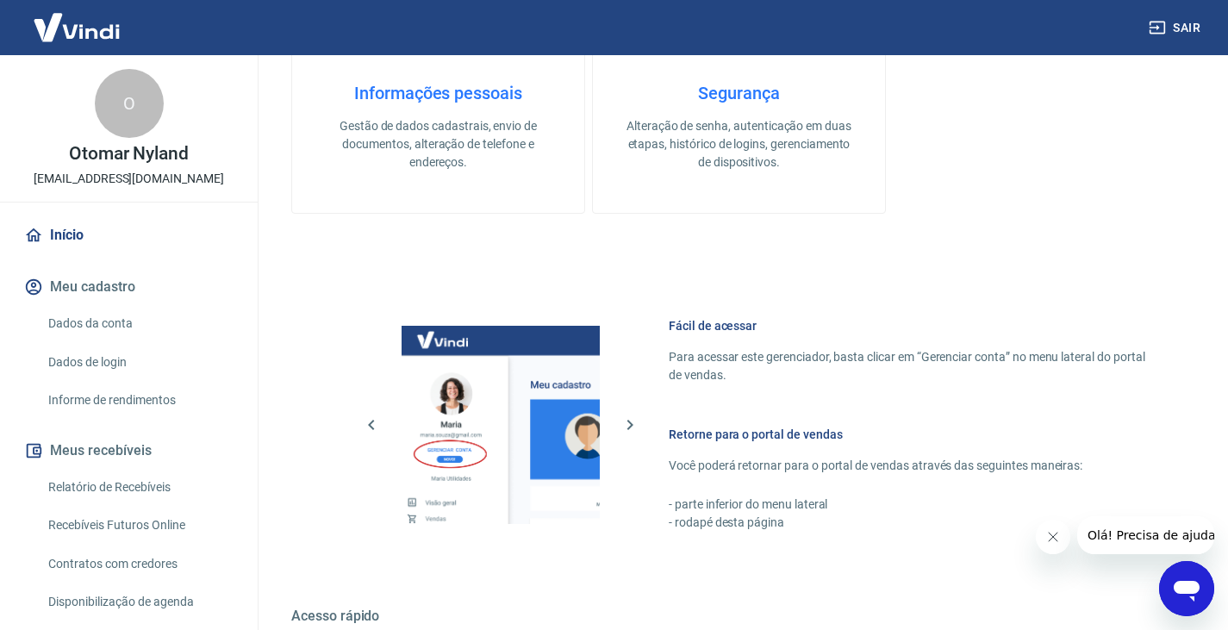
scroll to position [517, 0]
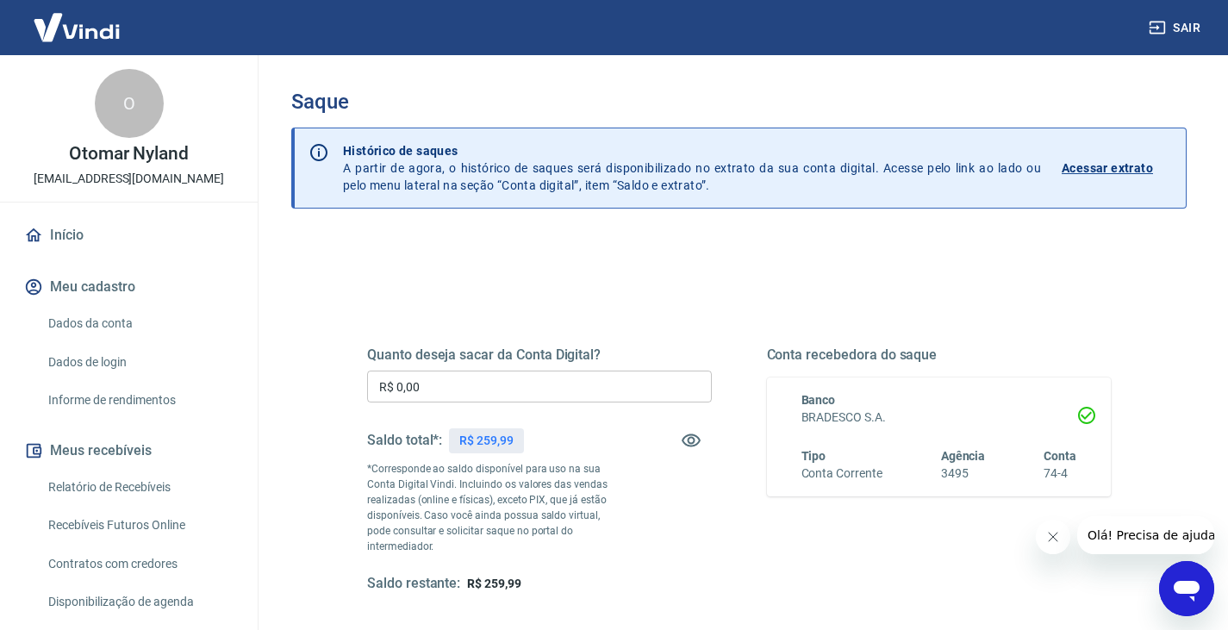
click at [617, 575] on div "Saldo restante: R$ 259,99" at bounding box center [539, 584] width 345 height 18
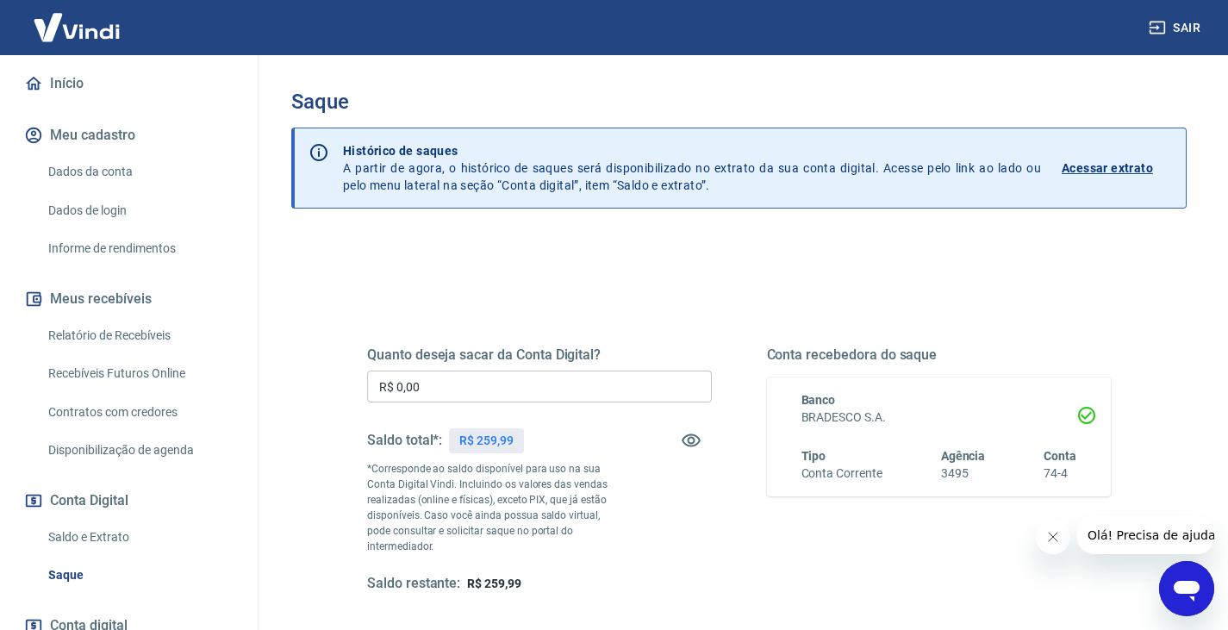
scroll to position [172, 0]
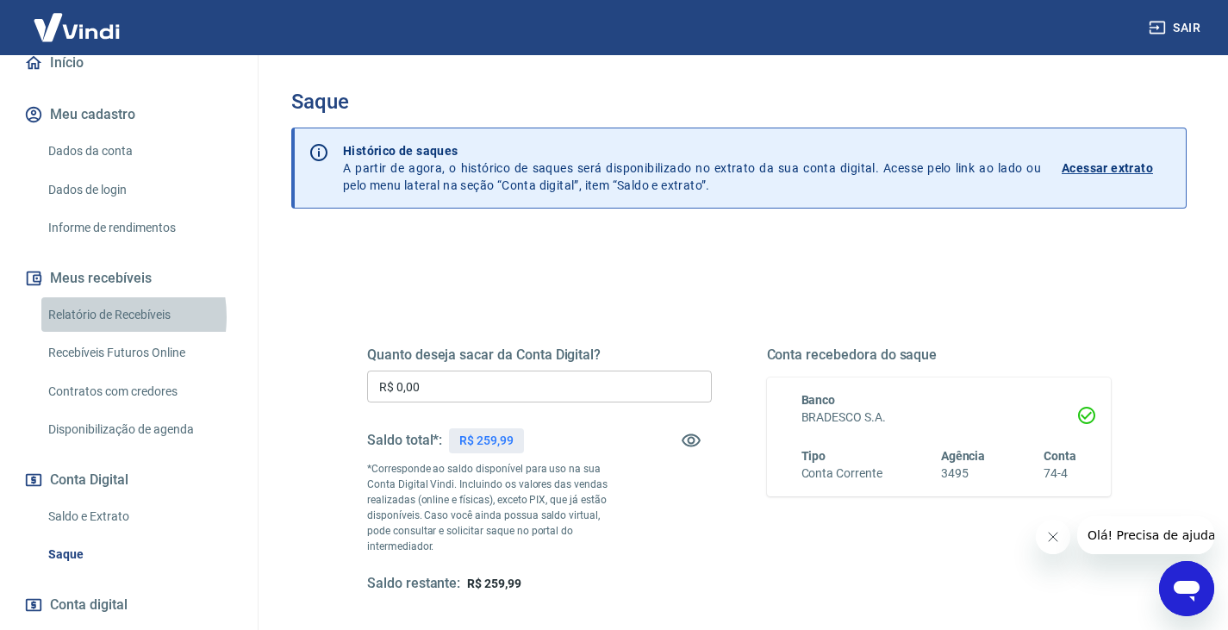
click at [90, 316] on link "Relatório de Recebíveis" at bounding box center [139, 314] width 196 height 35
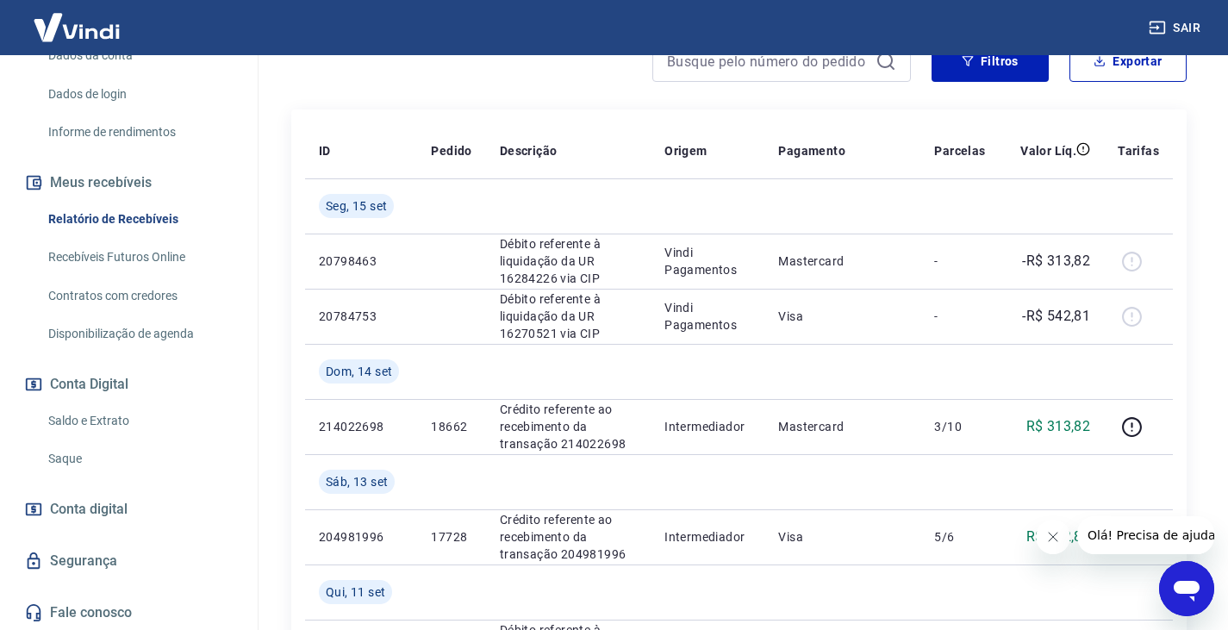
scroll to position [270, 0]
click at [95, 420] on link "Saldo e Extrato" at bounding box center [139, 419] width 196 height 35
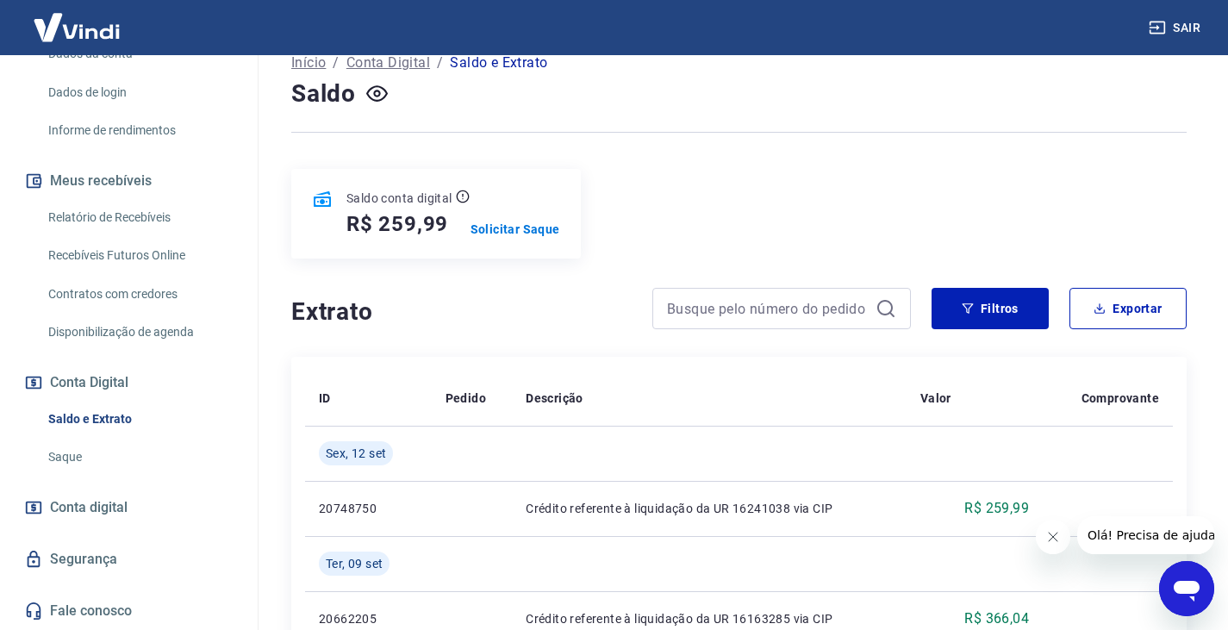
scroll to position [258, 0]
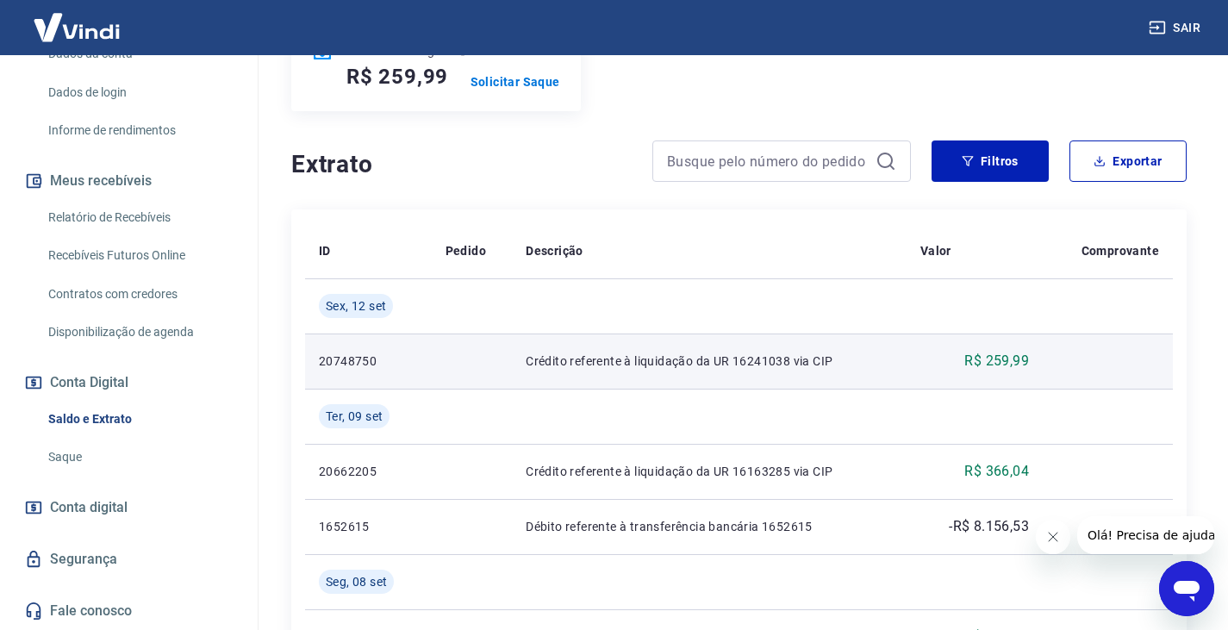
click at [328, 364] on p "20748750" at bounding box center [368, 360] width 99 height 17
copy p "20748750"
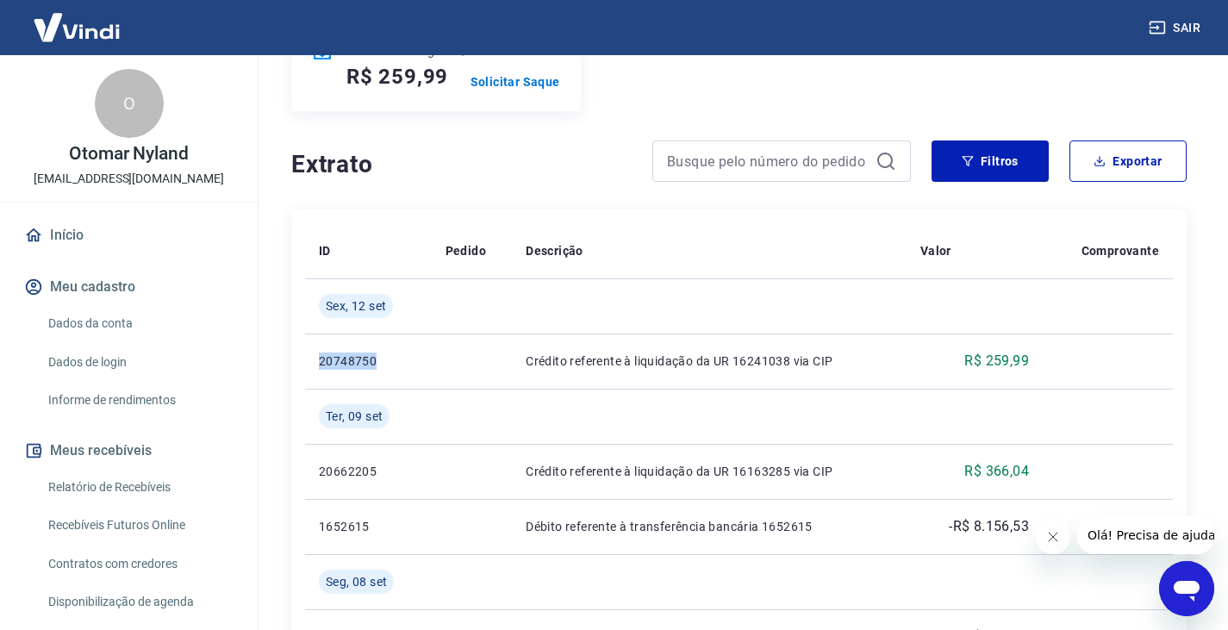
scroll to position [86, 0]
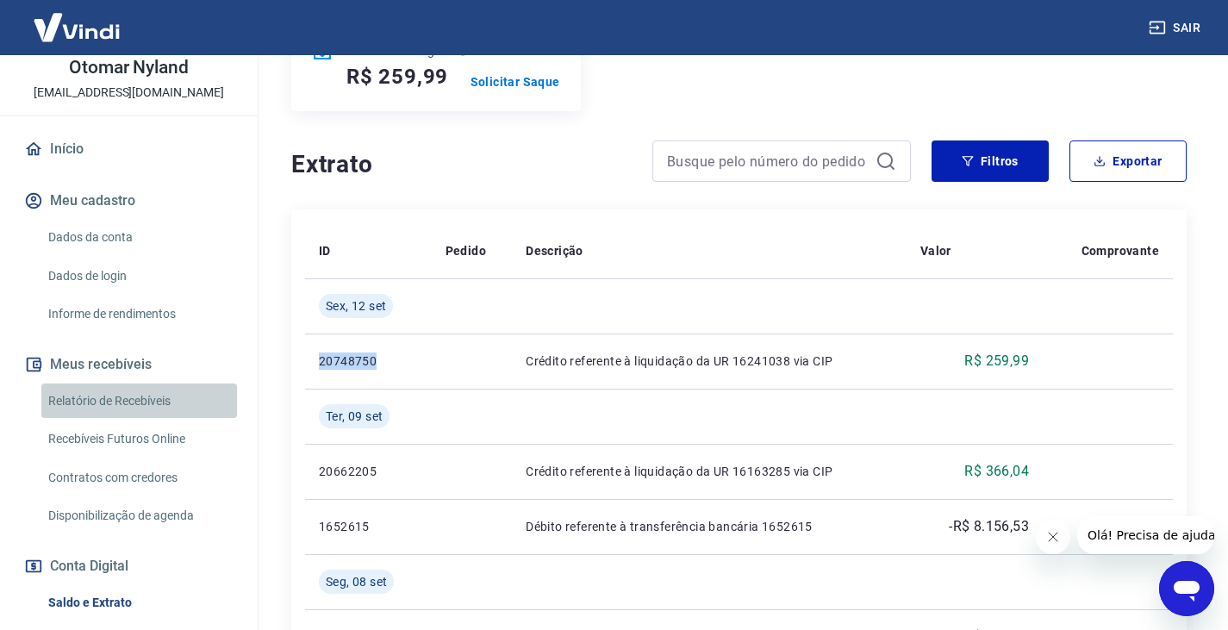
click at [146, 396] on link "Relatório de Recebíveis" at bounding box center [139, 400] width 196 height 35
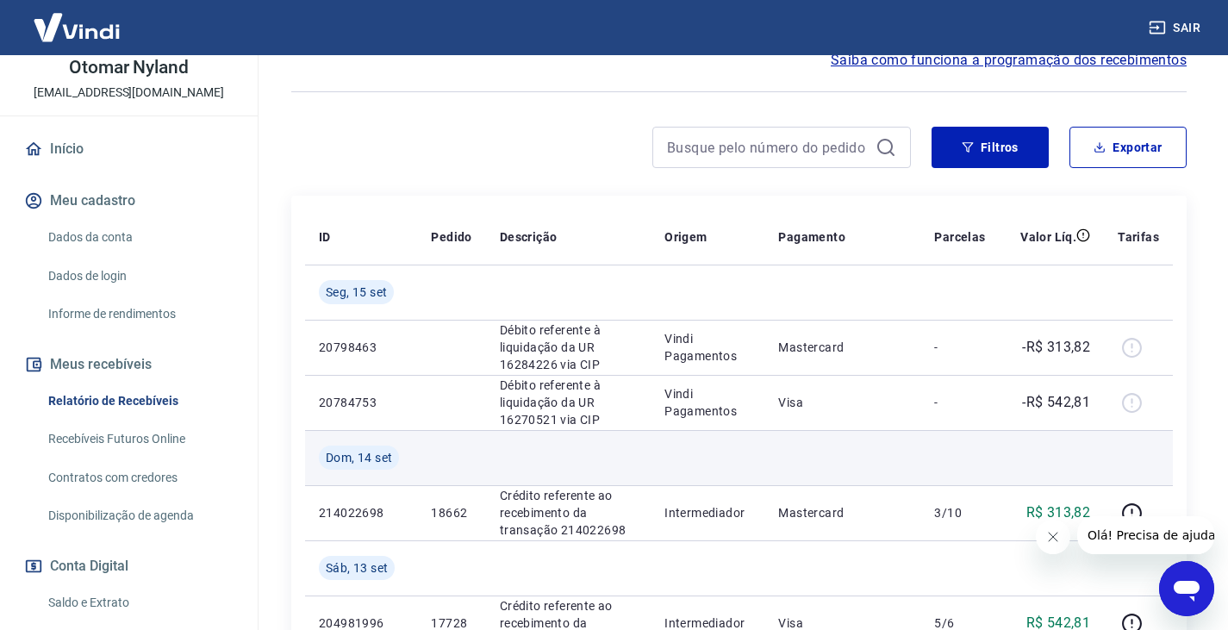
scroll to position [258, 0]
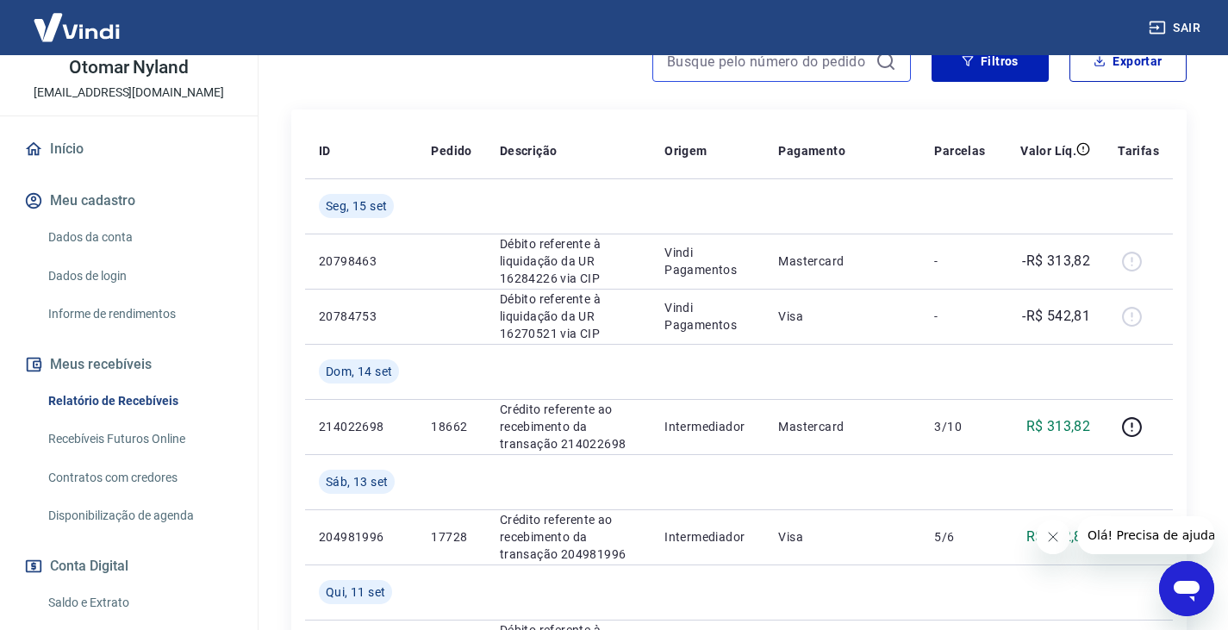
click at [798, 72] on input at bounding box center [768, 61] width 202 height 26
paste input "20748750"
type input "20748750"
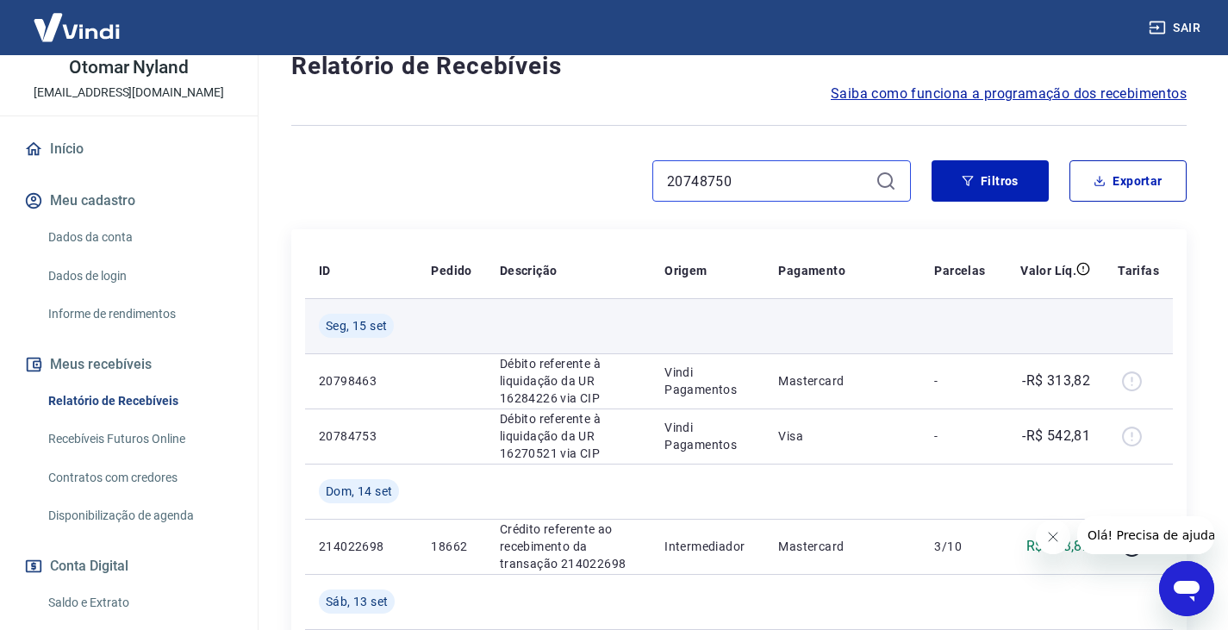
scroll to position [86, 0]
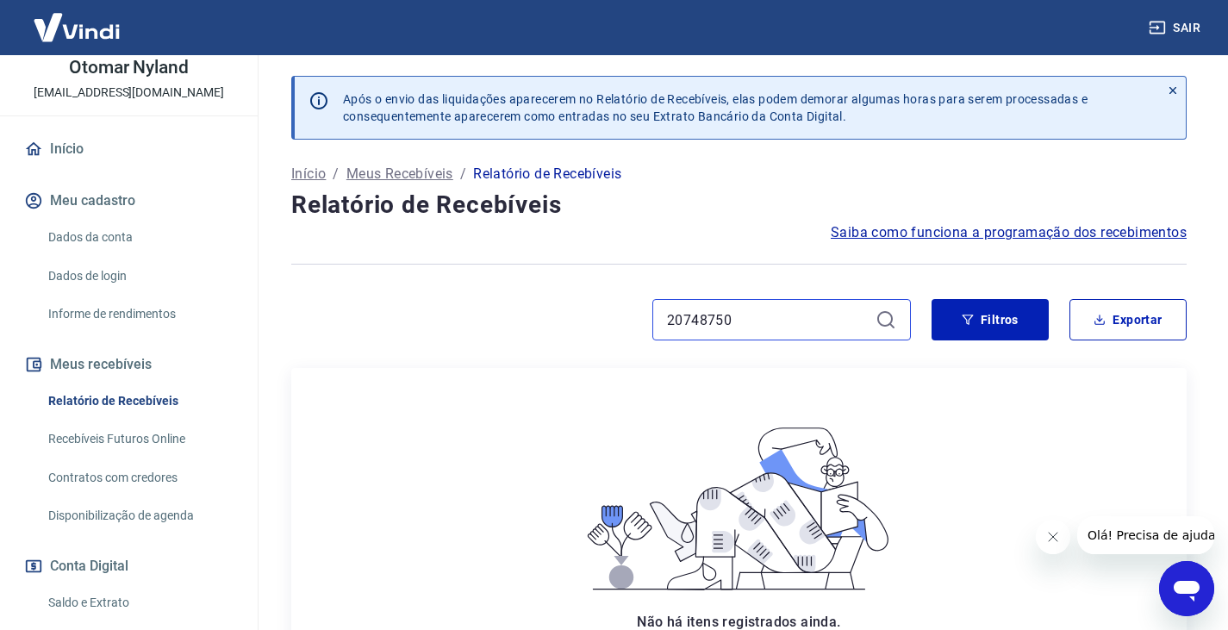
click at [783, 322] on input "20748750" at bounding box center [768, 320] width 202 height 26
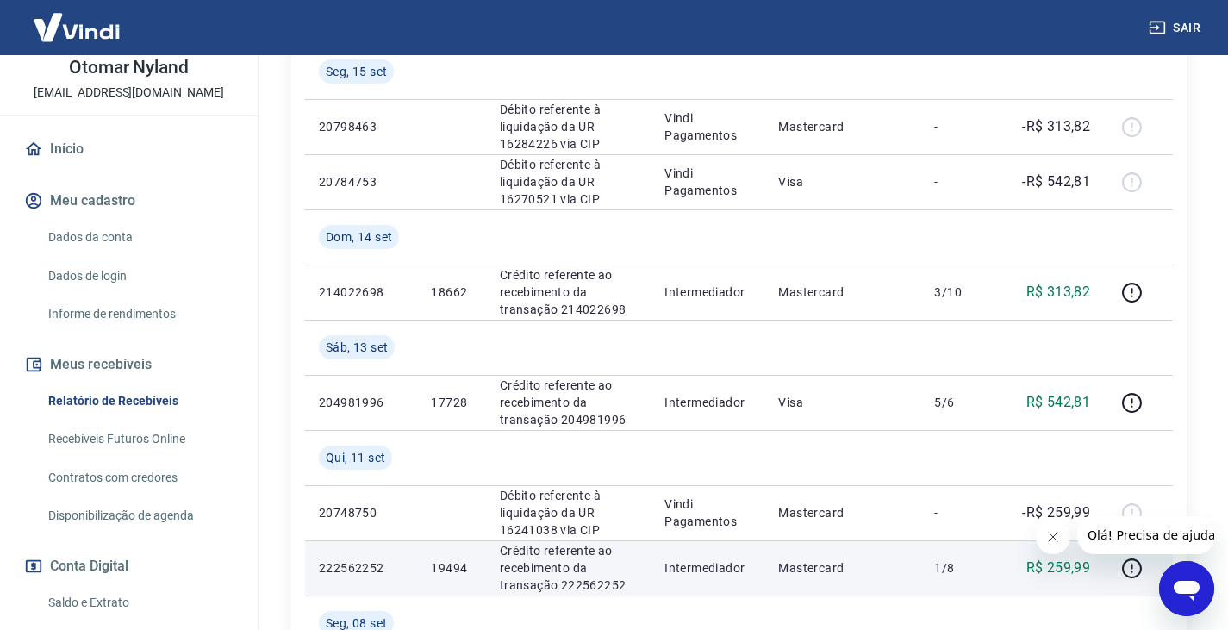
scroll to position [431, 0]
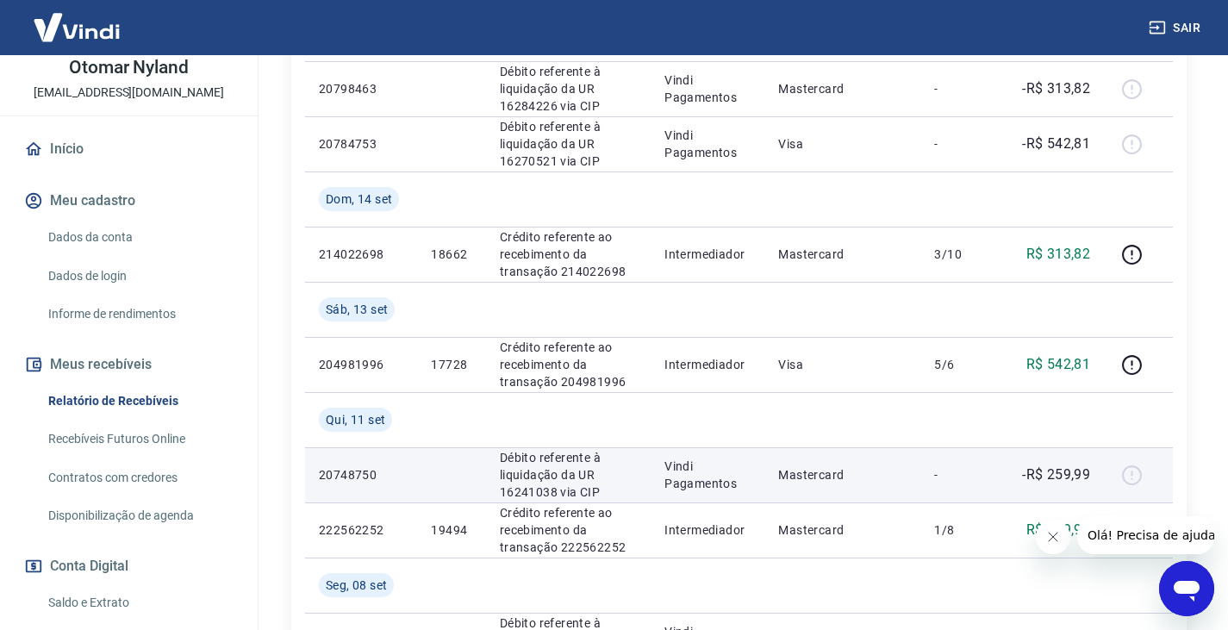
click at [592, 489] on td "Débito referente à liquidação da UR 16241038 via CIP" at bounding box center [568, 474] width 165 height 55
click at [587, 490] on p "Débito referente à liquidação da UR 16241038 via CIP" at bounding box center [568, 475] width 137 height 52
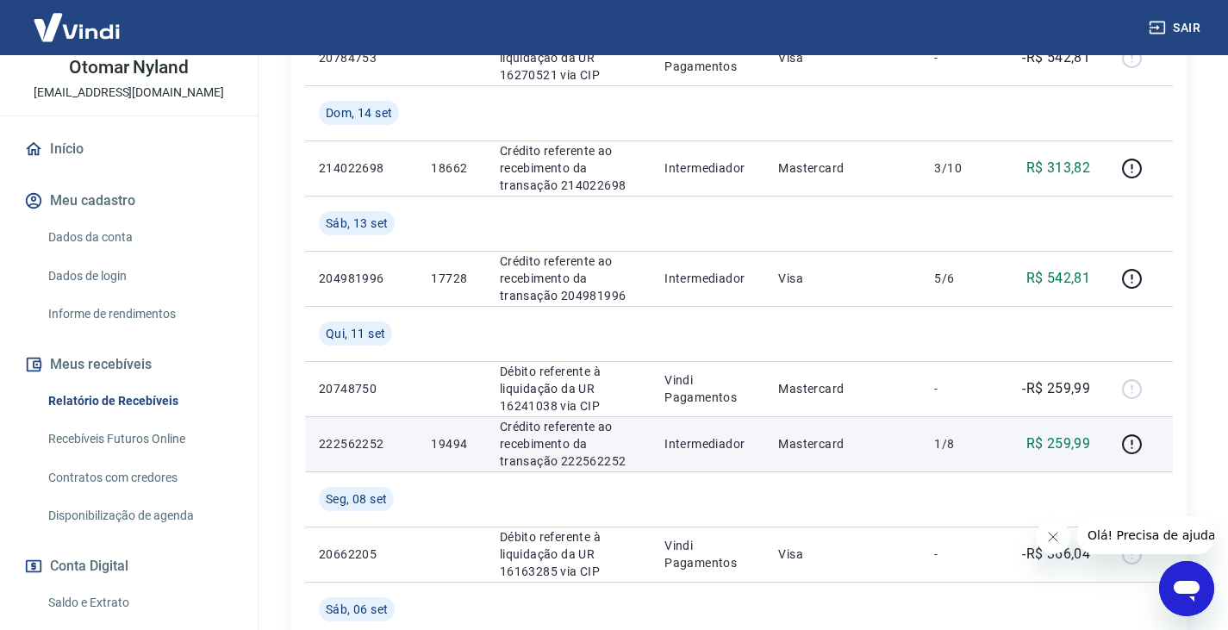
click at [453, 442] on p "19494" at bounding box center [451, 443] width 40 height 17
copy p "19494"
